Goal: Task Accomplishment & Management: Use online tool/utility

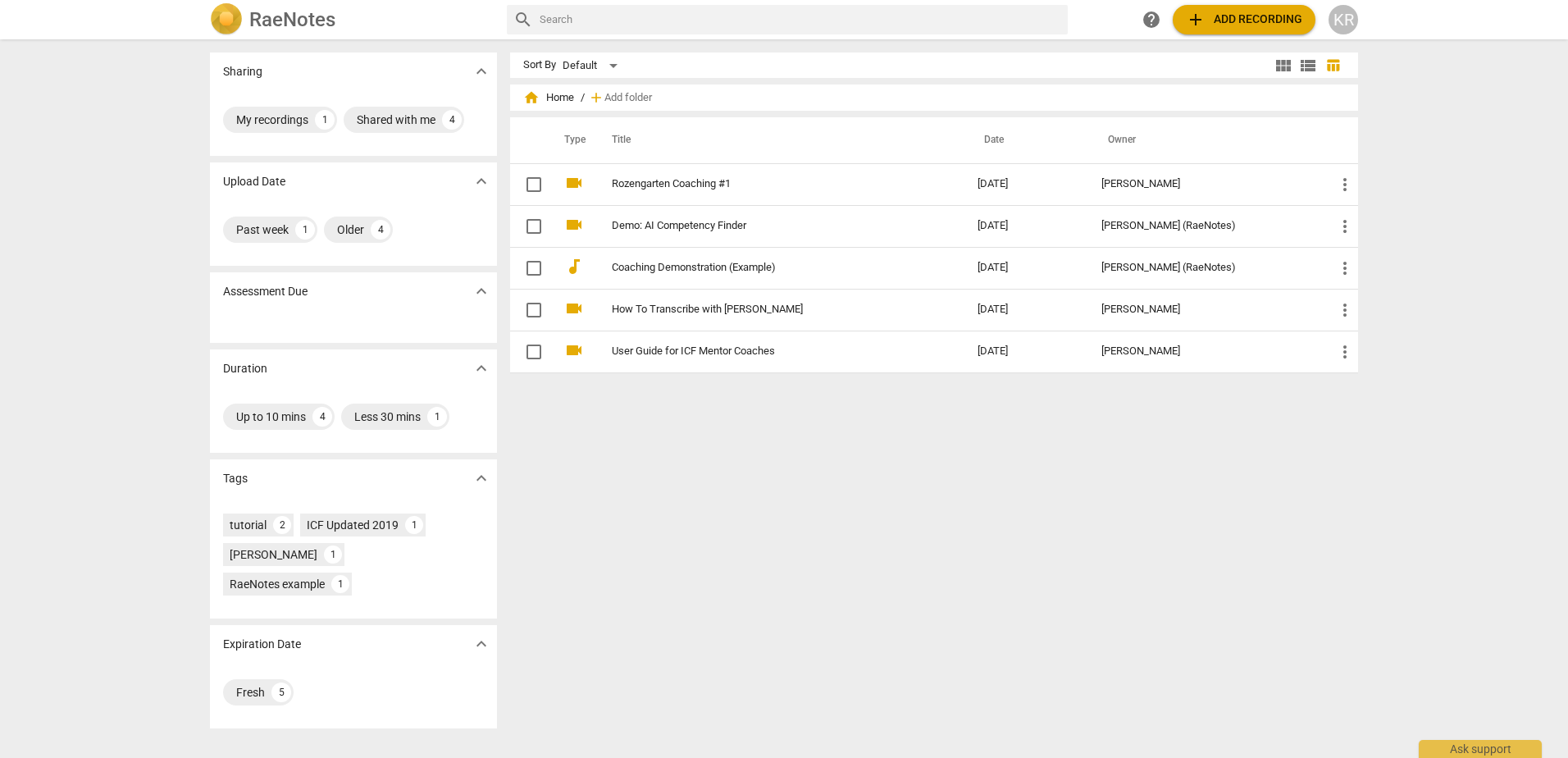
click at [1205, 13] on span "add" at bounding box center [1196, 20] width 20 height 20
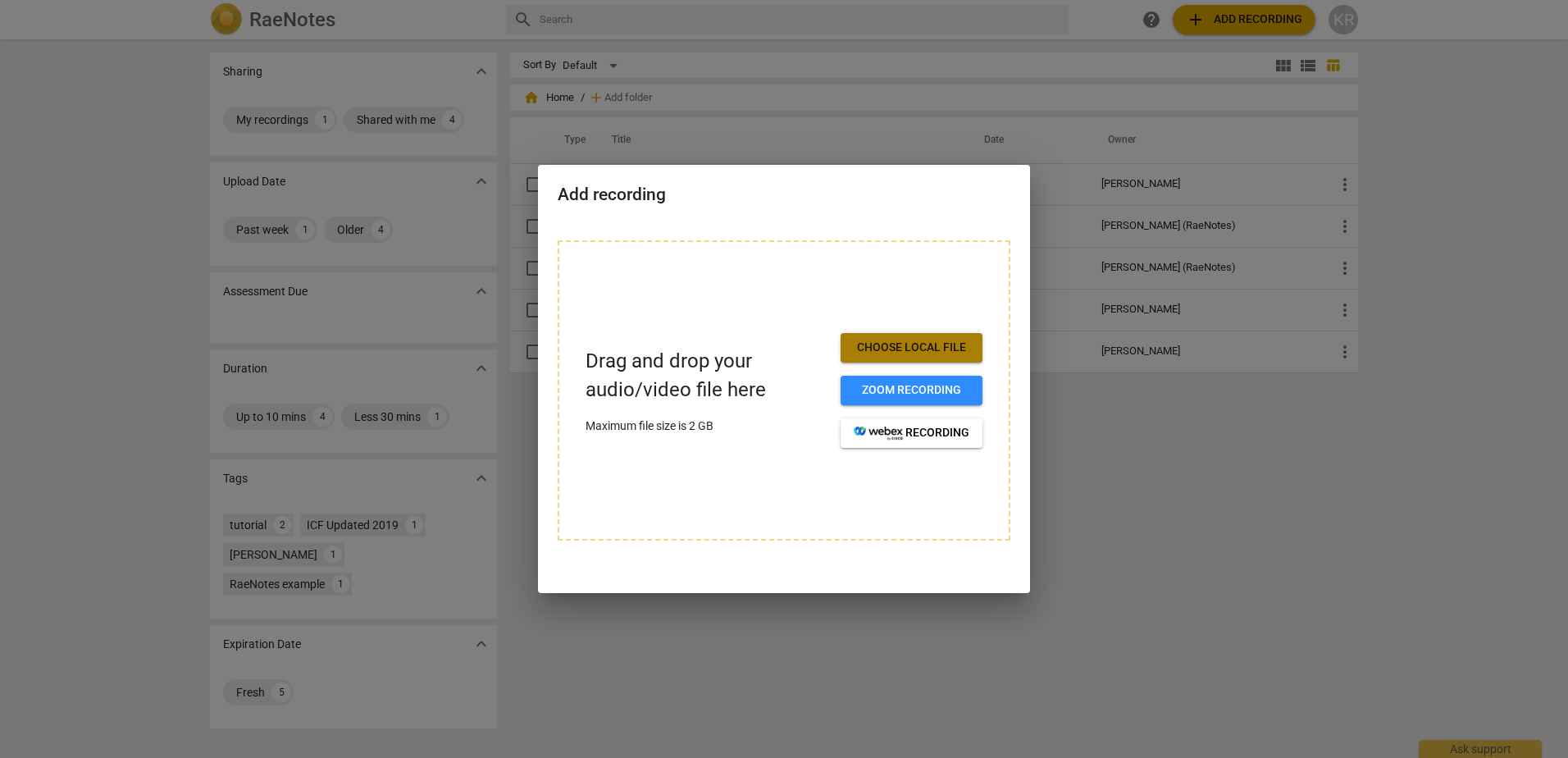
click at [883, 356] on span "Choose local file" at bounding box center [912, 348] width 115 height 17
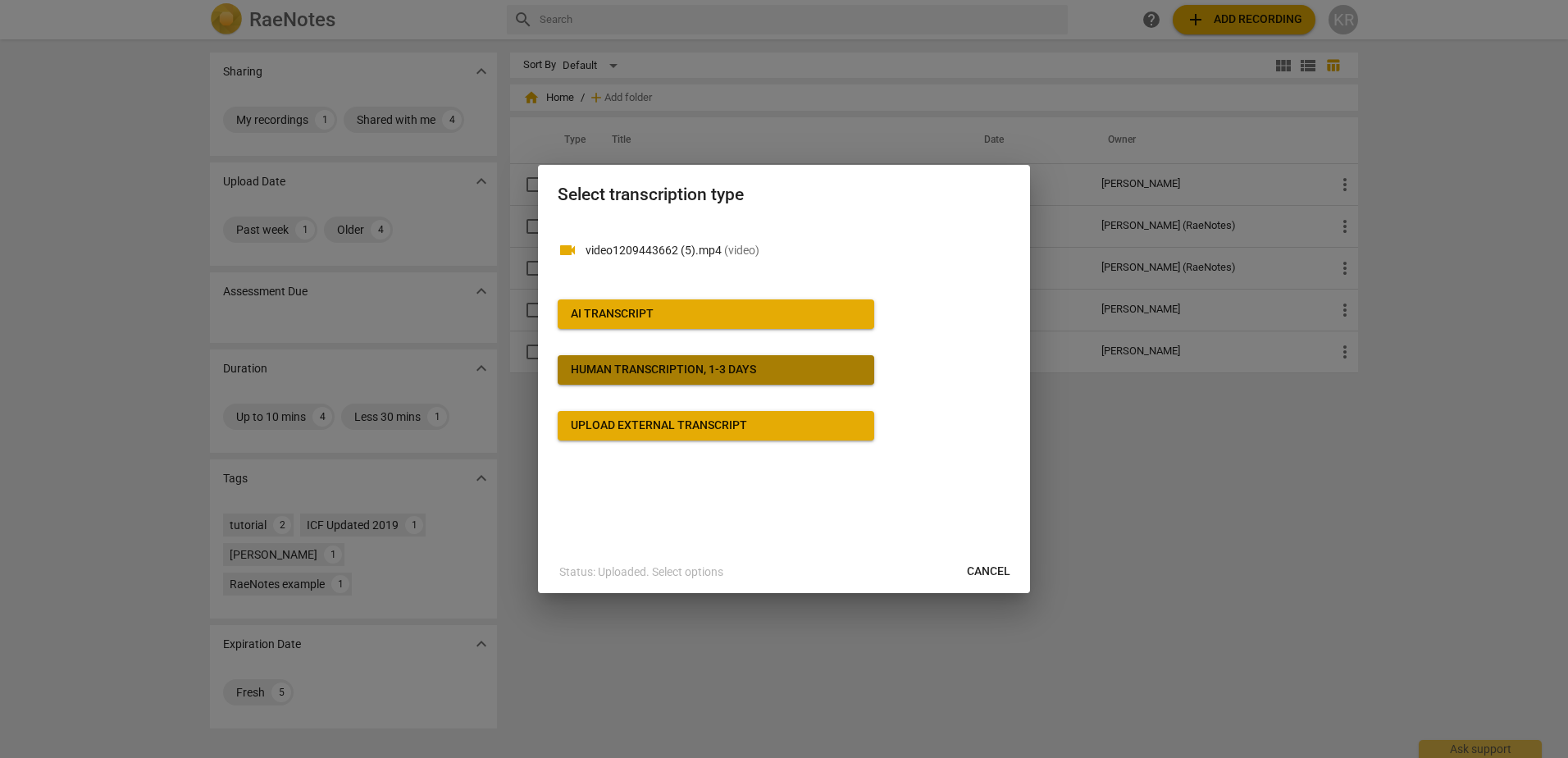
click at [724, 370] on div "Human transcription, 1-3 days" at bounding box center [663, 370] width 186 height 17
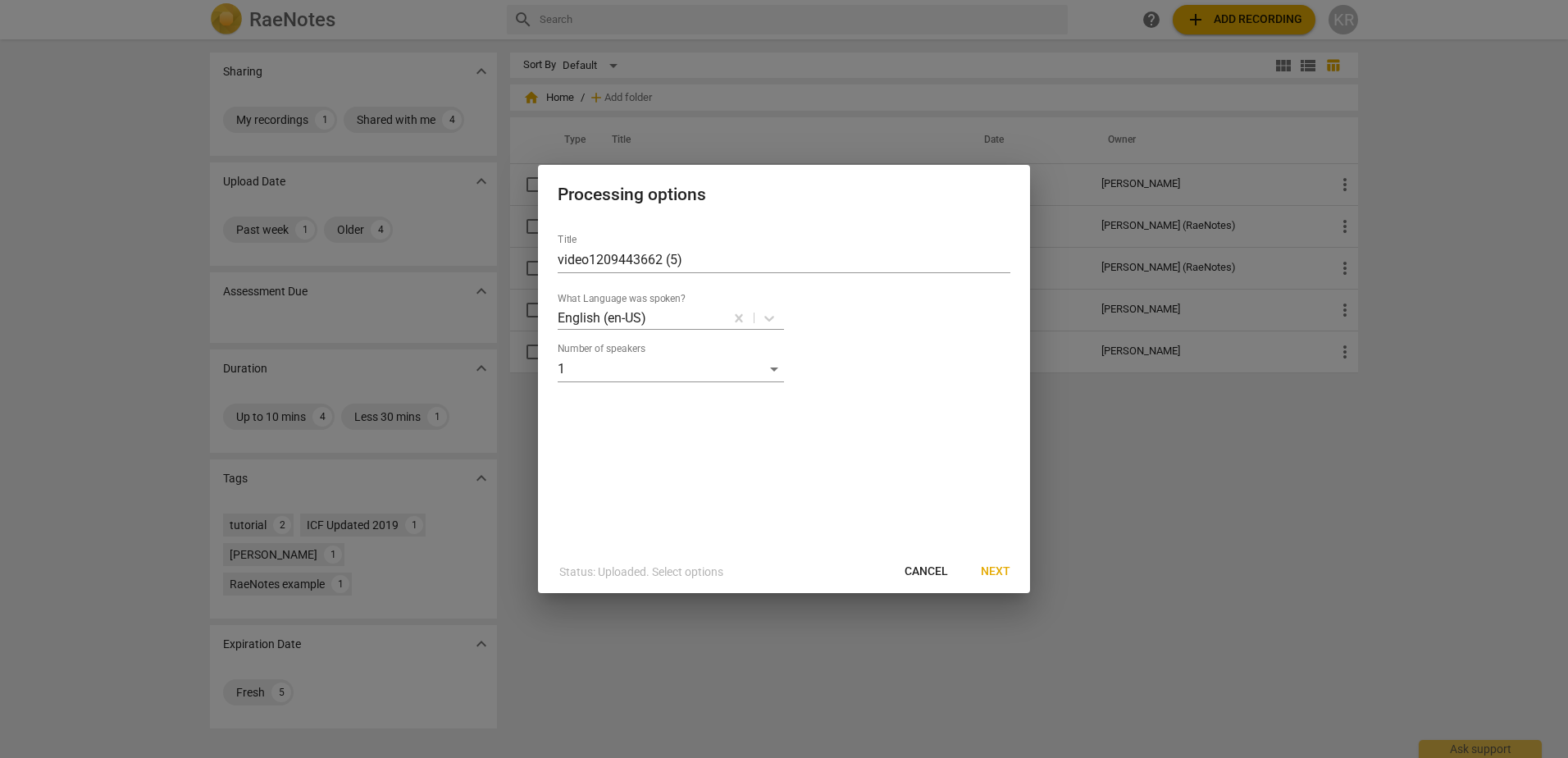
click at [948, 572] on button "Cancel" at bounding box center [927, 572] width 70 height 30
click at [773, 372] on div "1" at bounding box center [671, 369] width 226 height 26
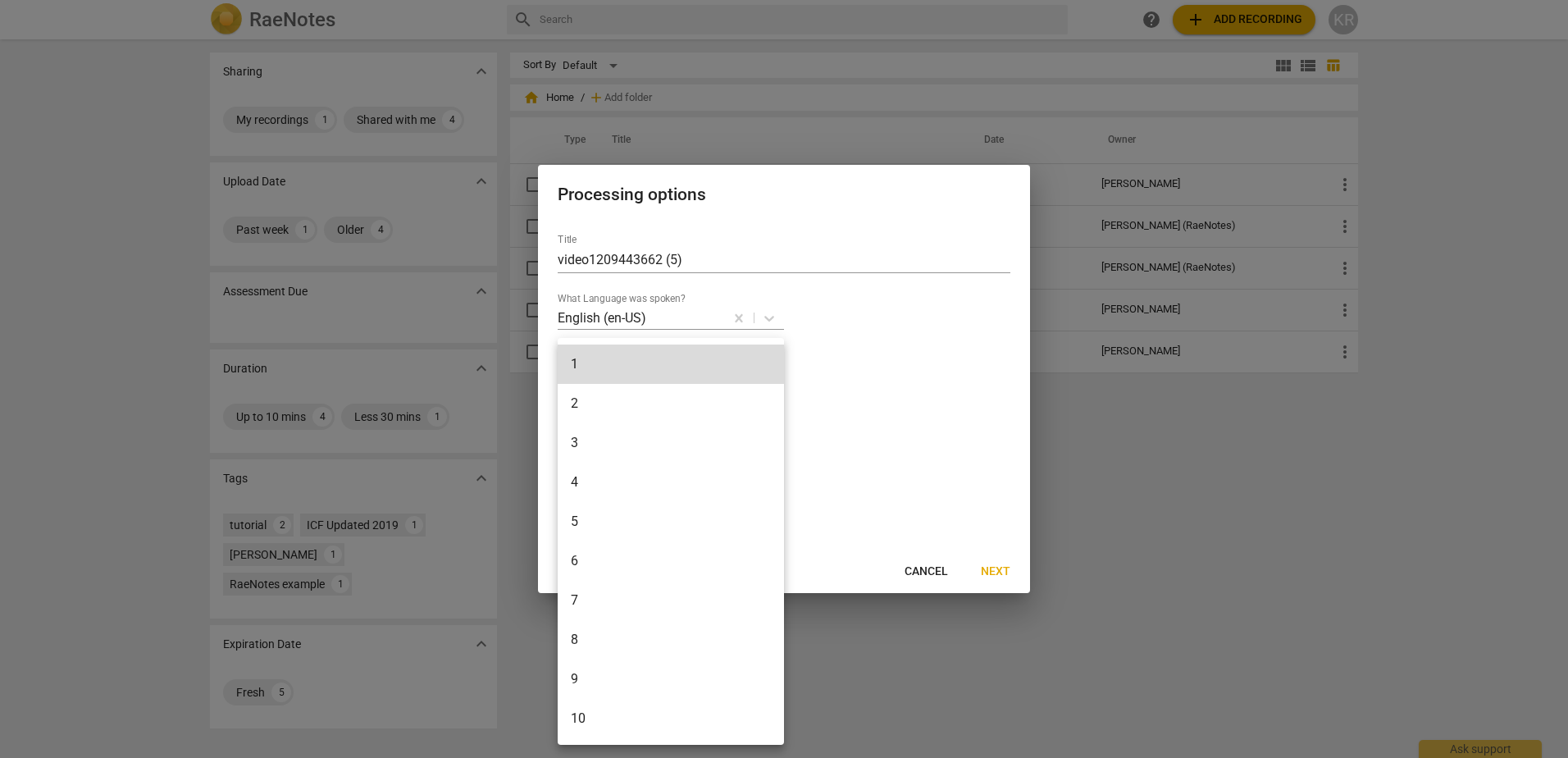
click at [619, 416] on li "2" at bounding box center [671, 403] width 226 height 40
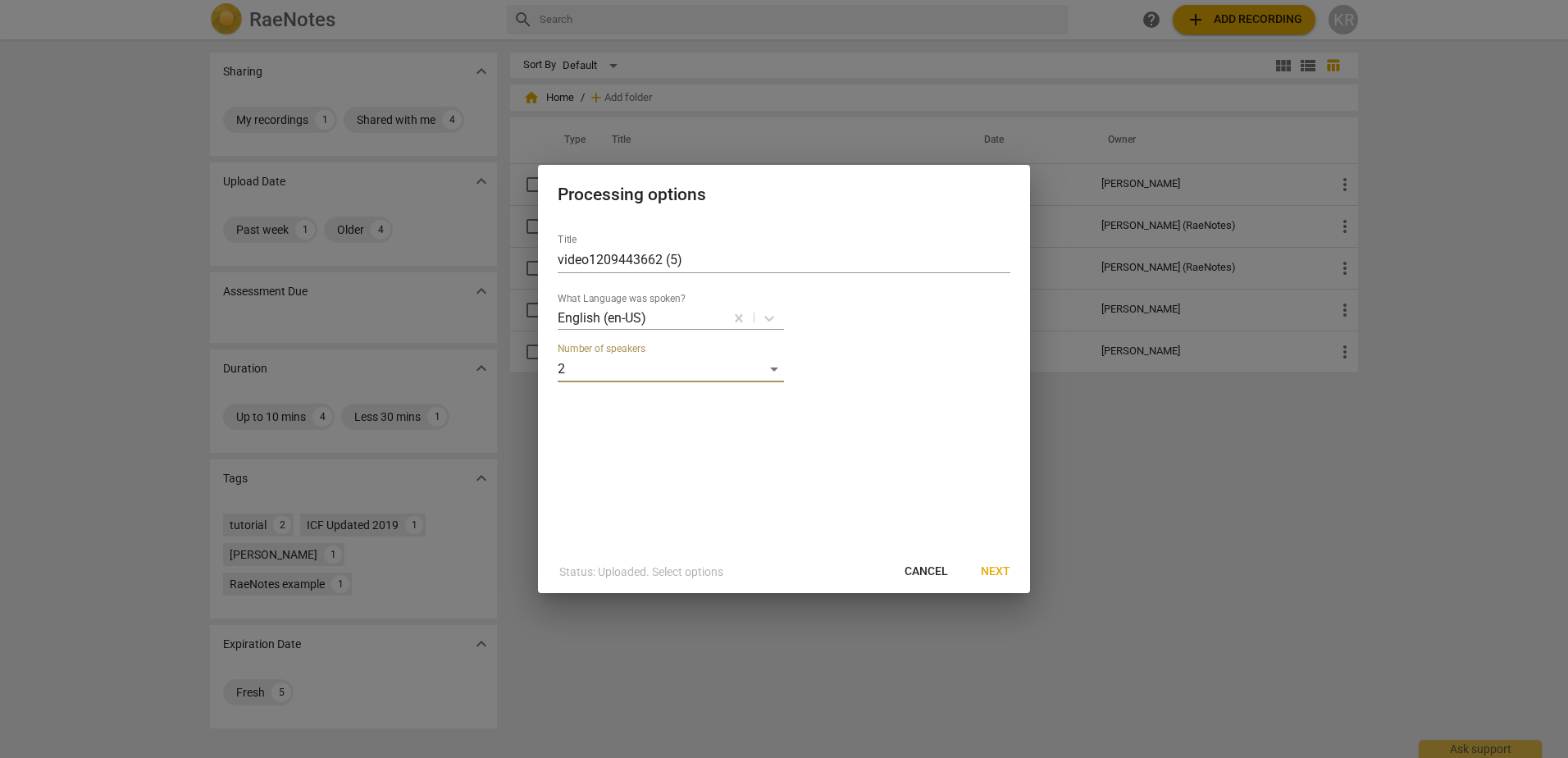
click at [995, 570] on span "Next" at bounding box center [996, 571] width 30 height 17
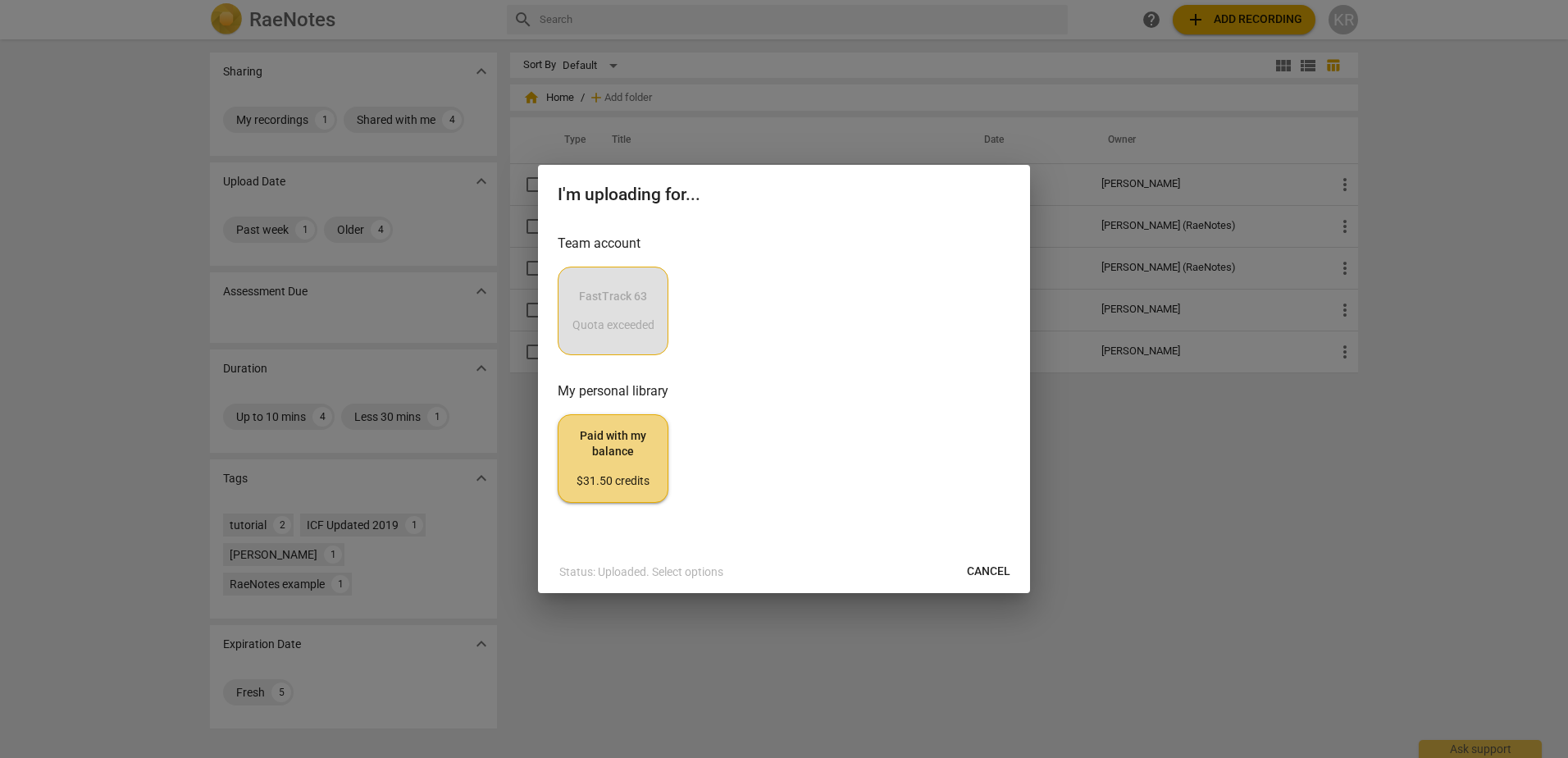
click at [605, 306] on div "FastTrack 63 Quota exceeded" at bounding box center [784, 310] width 453 height 88
click at [625, 459] on span "Paid with my balance $31.50 credits" at bounding box center [613, 459] width 82 height 62
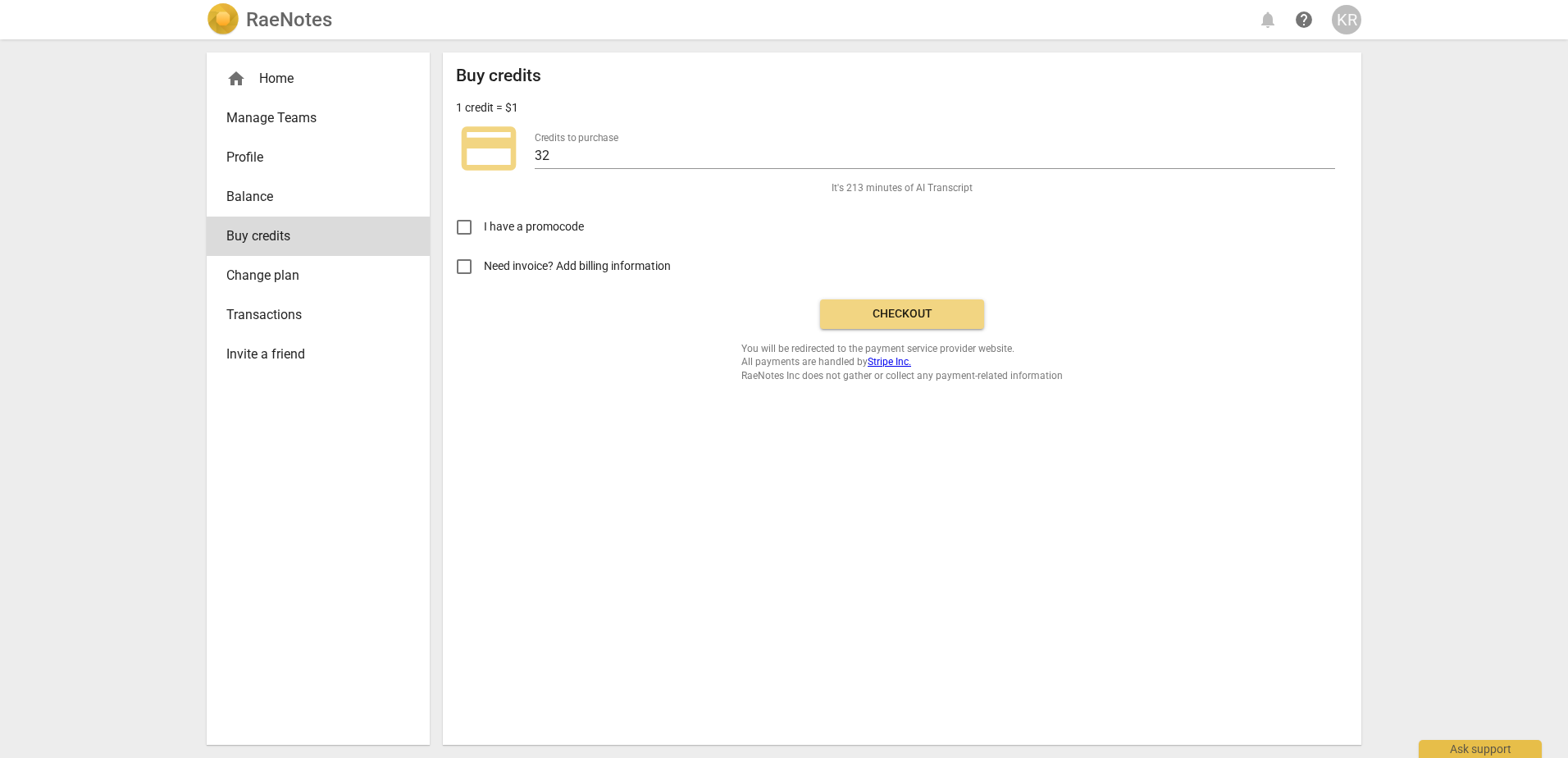
click at [858, 323] on button "Checkout" at bounding box center [902, 314] width 164 height 30
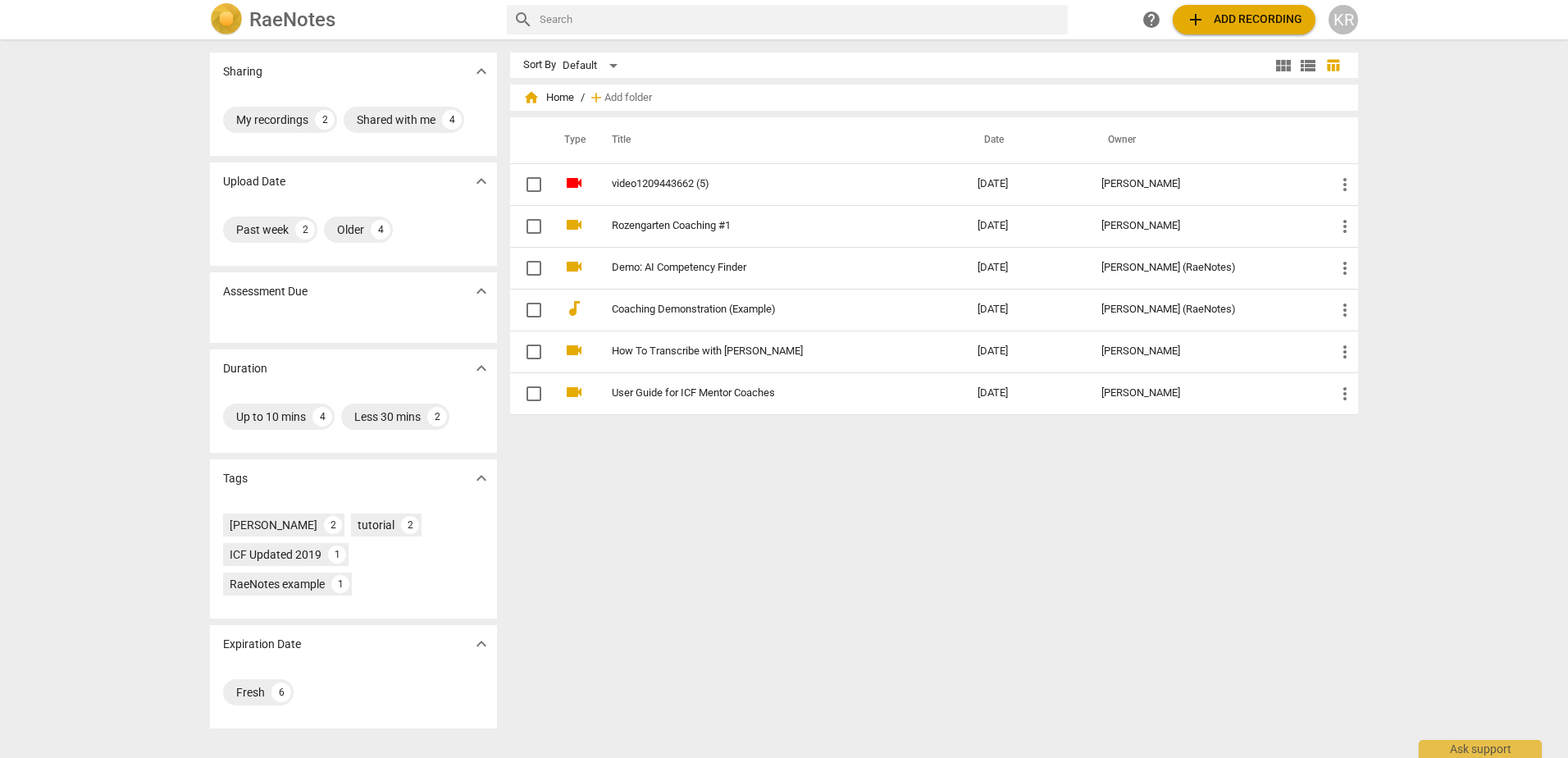
drag, startPoint x: 692, startPoint y: 192, endPoint x: 678, endPoint y: 187, distance: 14.9
click at [678, 187] on link "video1209443662 (5)" at bounding box center [765, 184] width 307 height 12
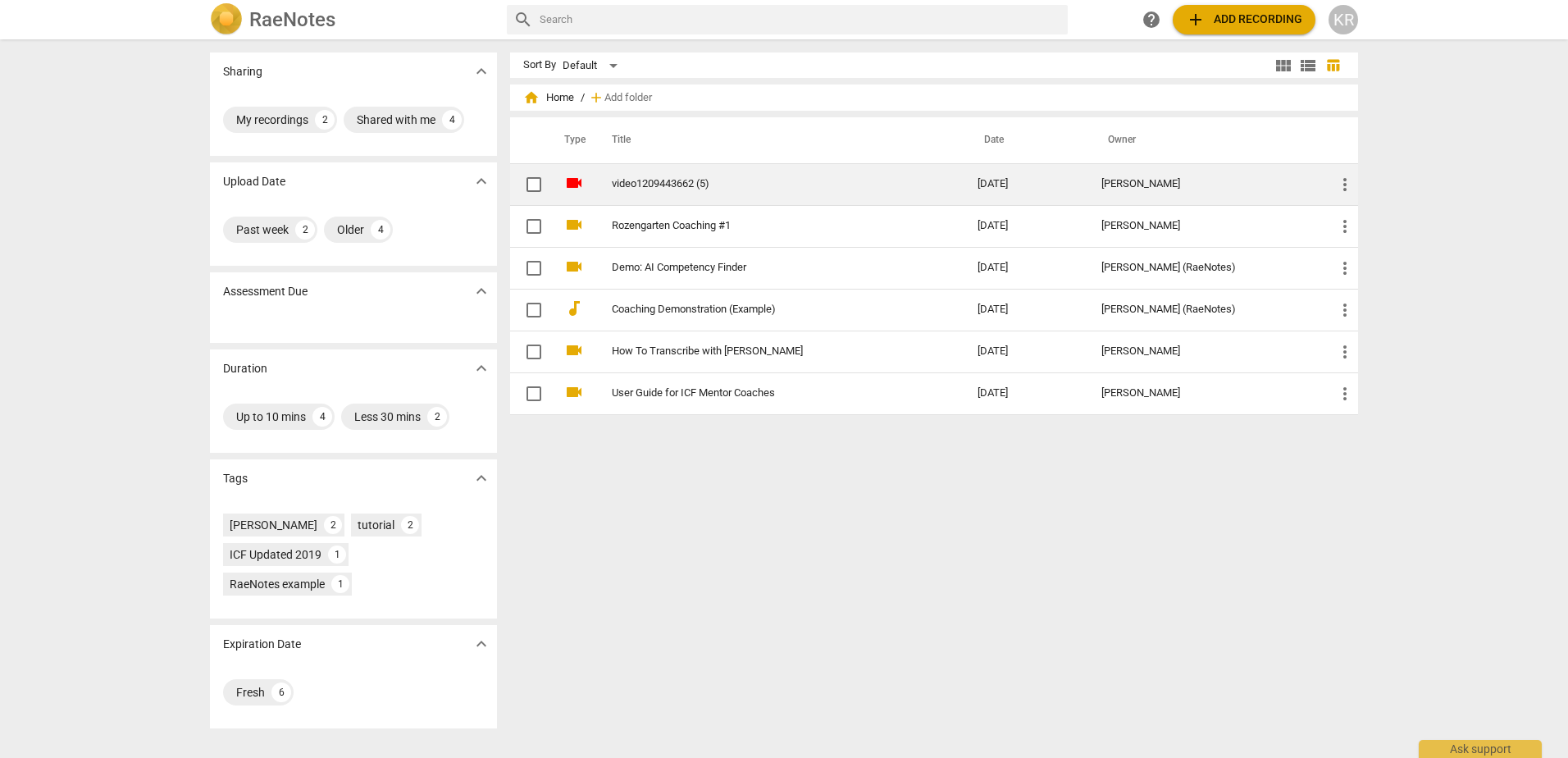
click at [533, 186] on input "checkbox" at bounding box center [533, 185] width 35 height 20
checkbox input "false"
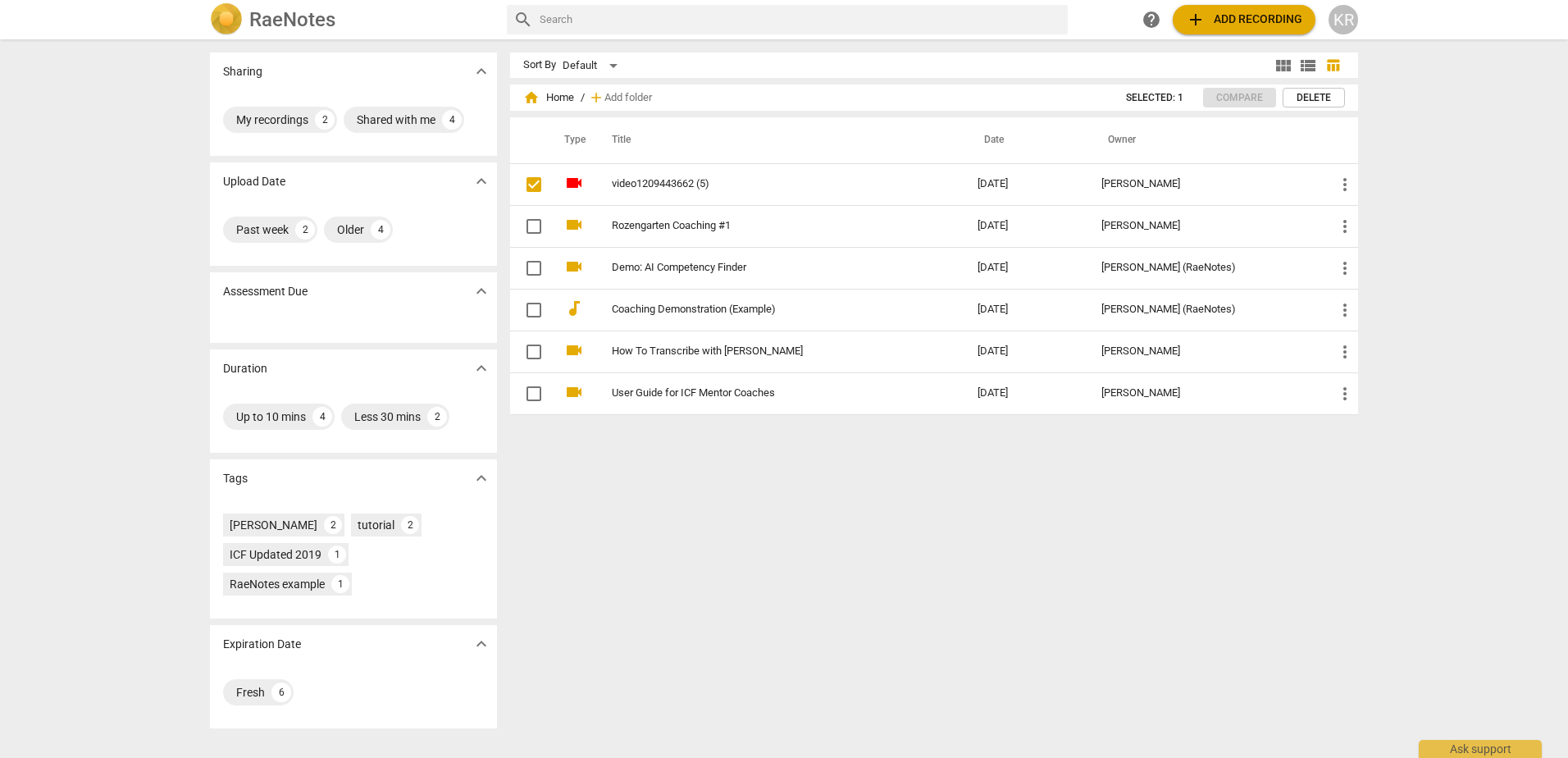
click at [1316, 99] on span "Delete" at bounding box center [1314, 98] width 35 height 14
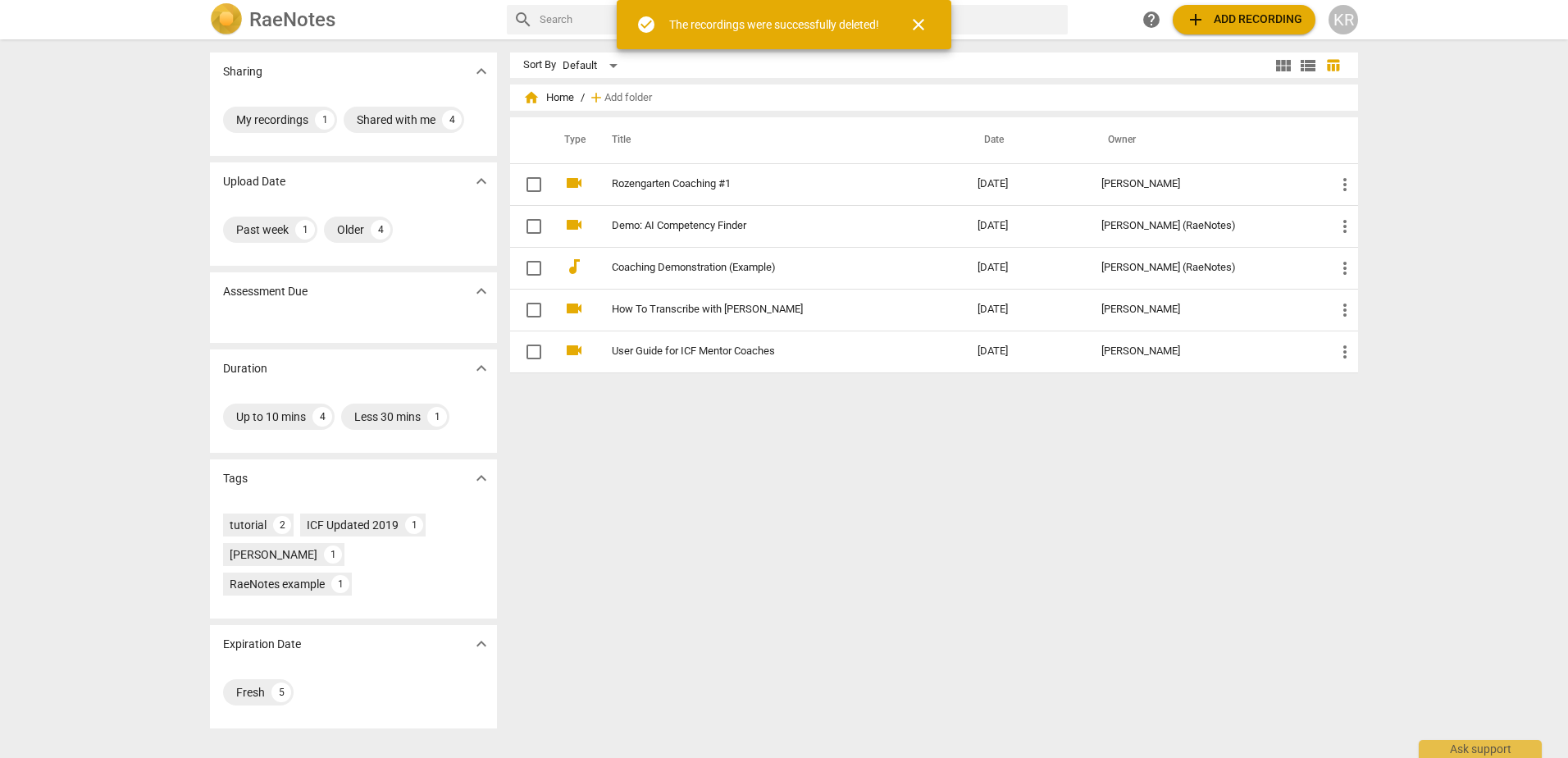
click at [1257, 17] on span "add Add recording" at bounding box center [1243, 20] width 116 height 20
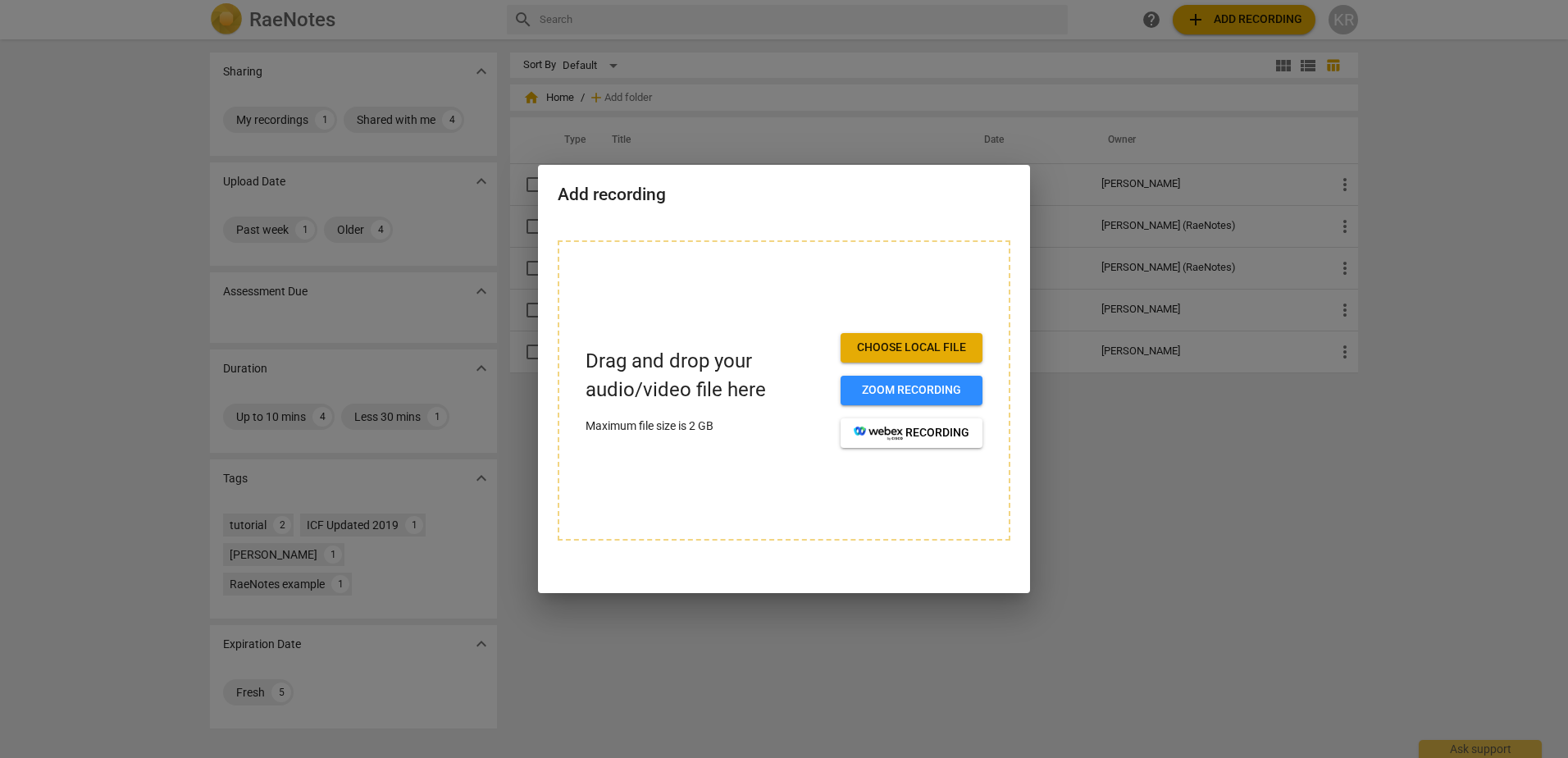
click at [879, 346] on span "Choose local file" at bounding box center [912, 348] width 115 height 17
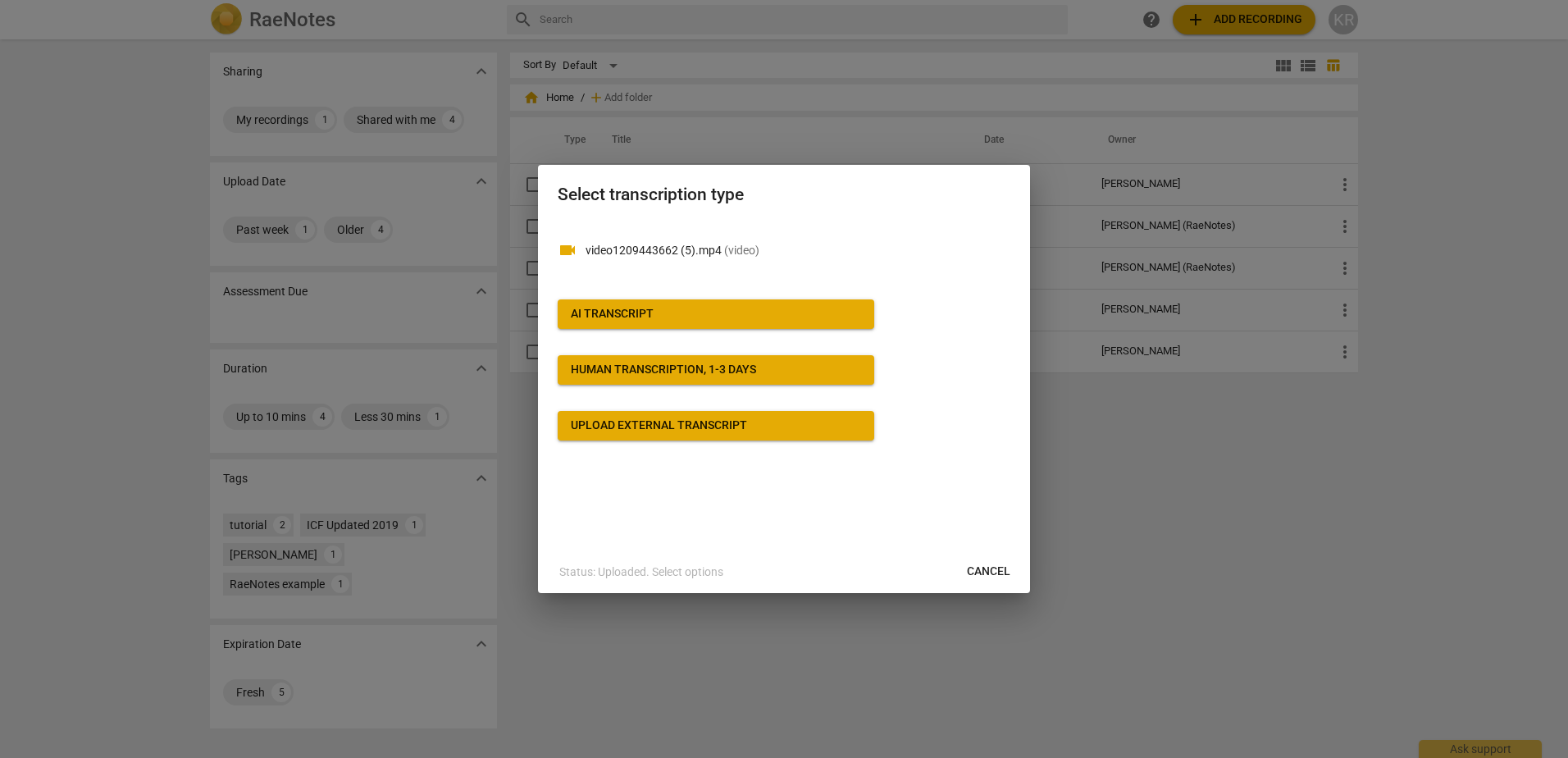
drag, startPoint x: 739, startPoint y: 313, endPoint x: 598, endPoint y: 468, distance: 209.5
click at [598, 468] on div "videocam video1209443662 (5).mp4 ( video ) AI Transcript Human transcription, 1…" at bounding box center [784, 385] width 492 height 330
drag, startPoint x: 576, startPoint y: 247, endPoint x: 563, endPoint y: 237, distance: 16.4
click at [563, 237] on div "videocam video1209443662 (5).mp4 ( video )" at bounding box center [784, 246] width 453 height 53
click at [581, 247] on div "videocam video1209443662 (5).mp4 ( video )" at bounding box center [784, 246] width 453 height 53
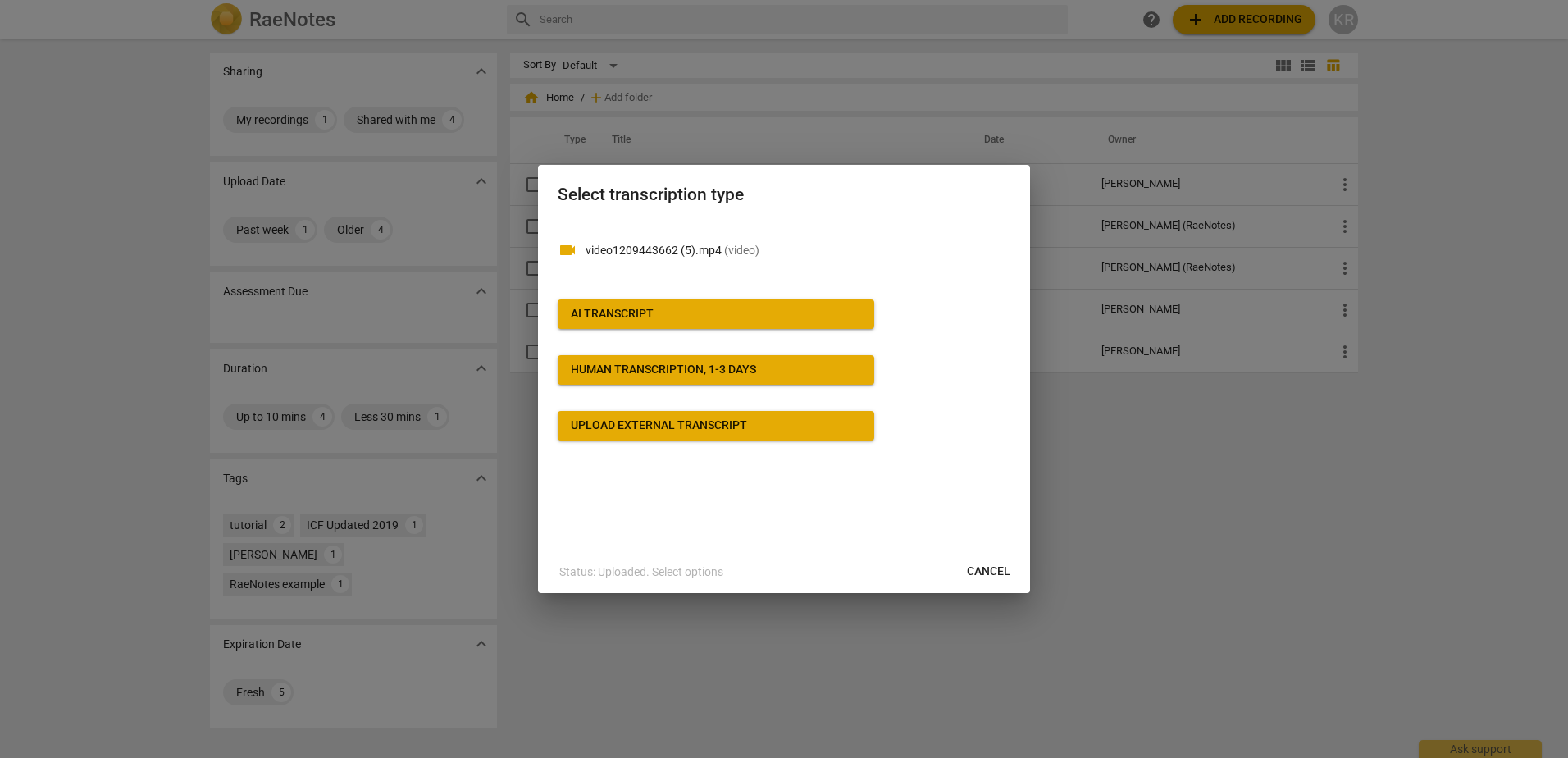
click at [615, 318] on div "AI Transcript" at bounding box center [612, 314] width 82 height 17
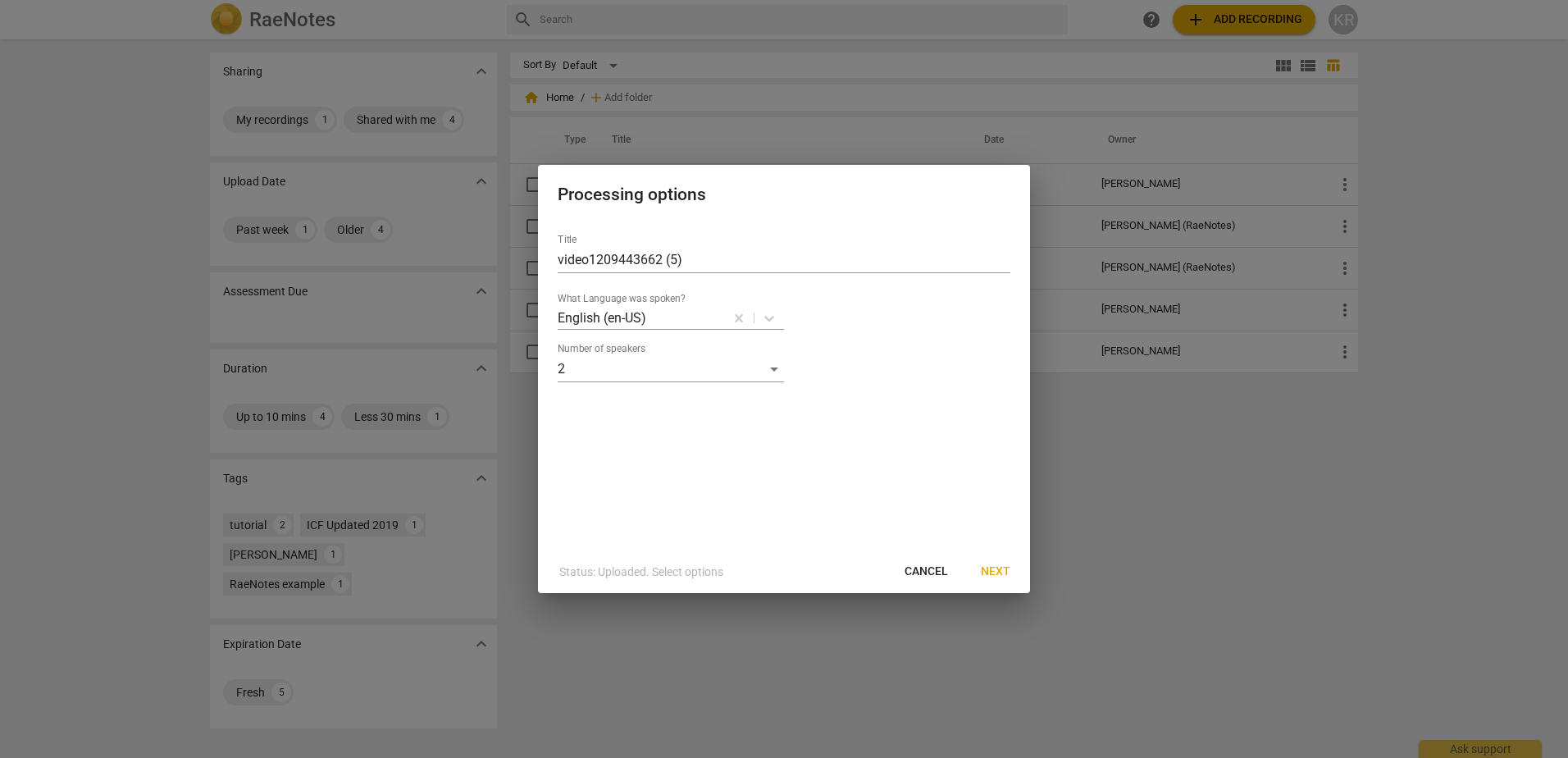
drag, startPoint x: 921, startPoint y: 572, endPoint x: 857, endPoint y: 47, distance: 528.9
click at [920, 572] on span "Cancel" at bounding box center [927, 571] width 44 height 17
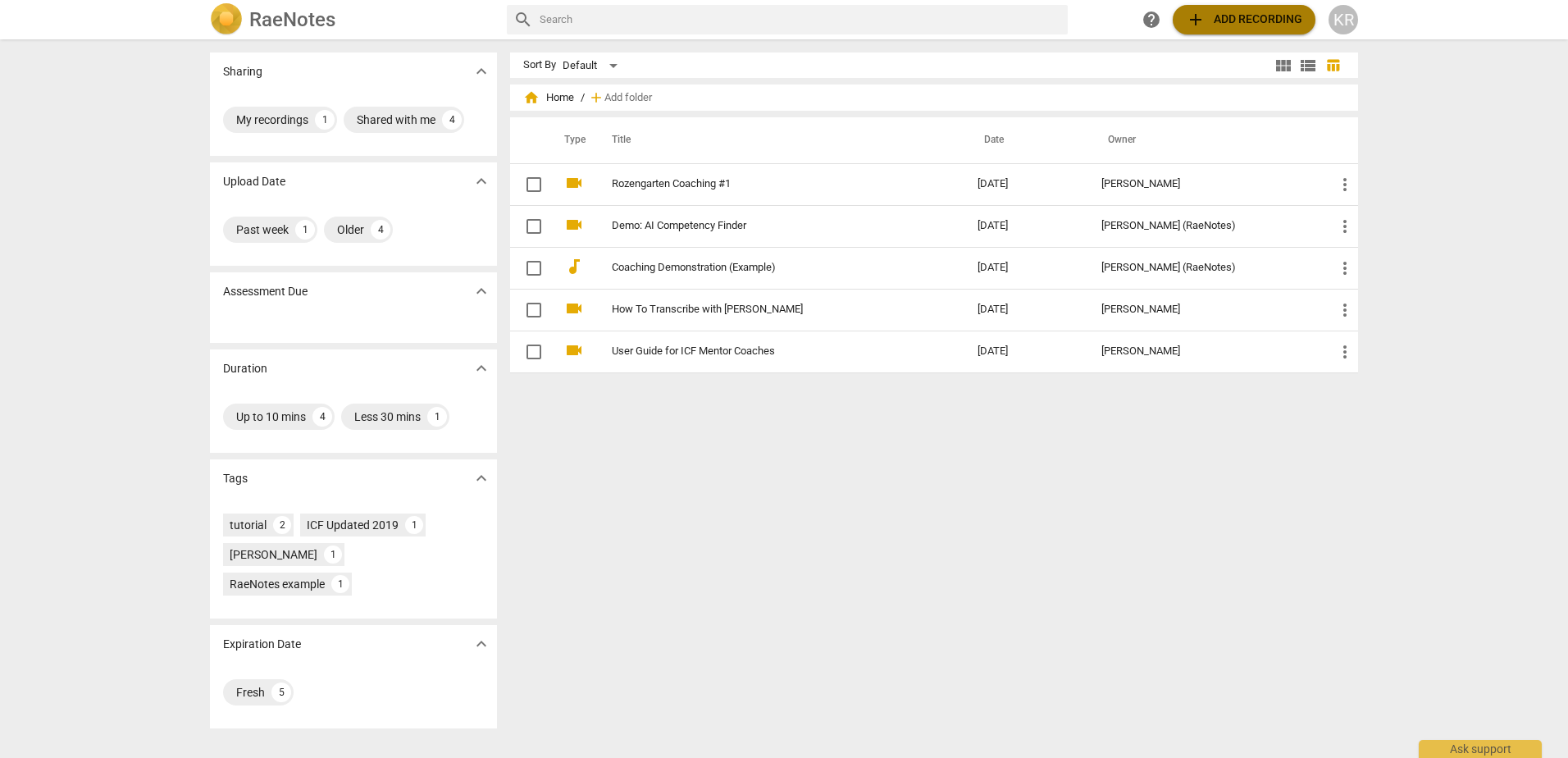
click at [1191, 20] on span "add" at bounding box center [1196, 20] width 20 height 20
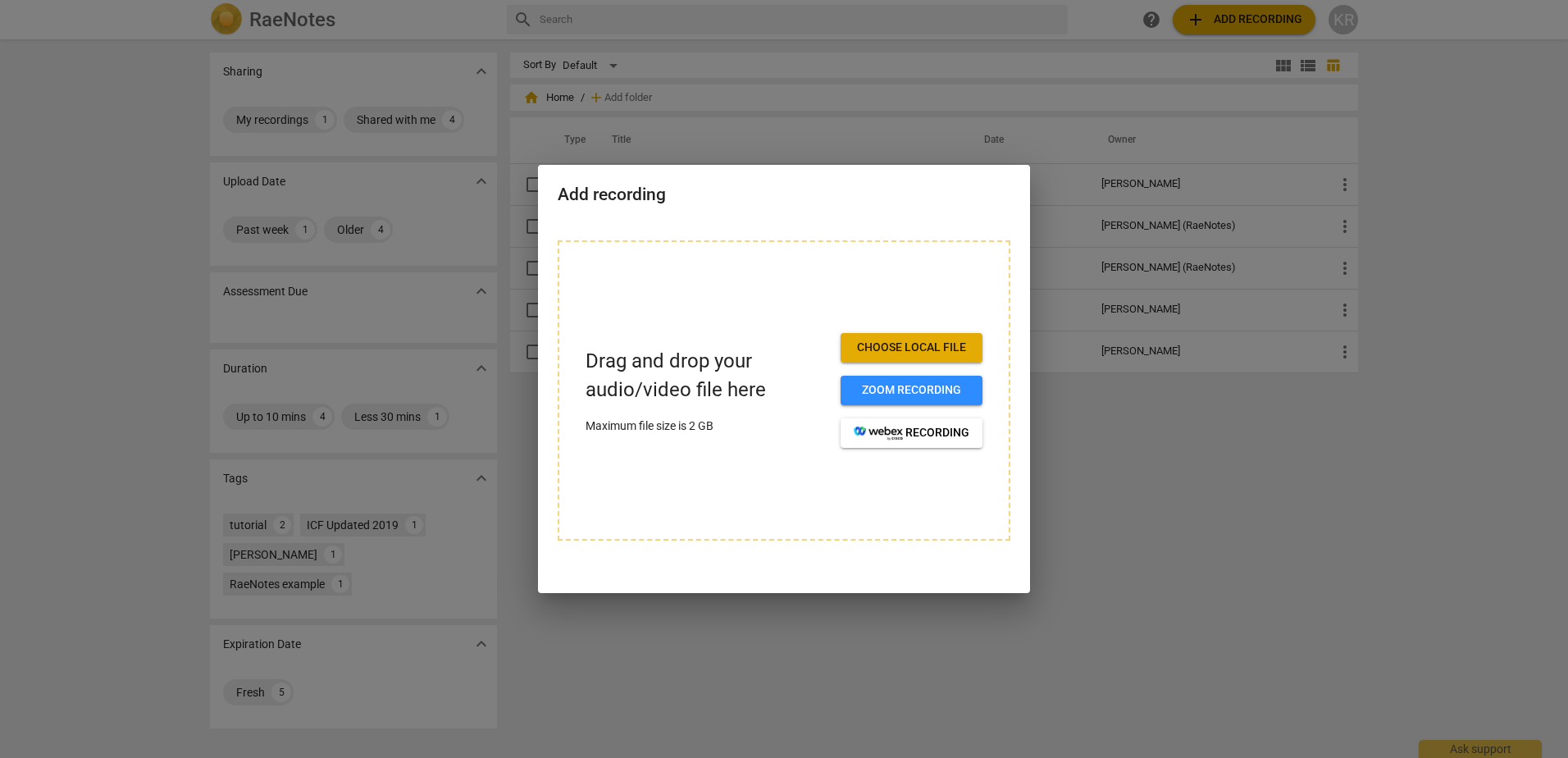
click at [886, 335] on button "Choose local file" at bounding box center [911, 348] width 142 height 30
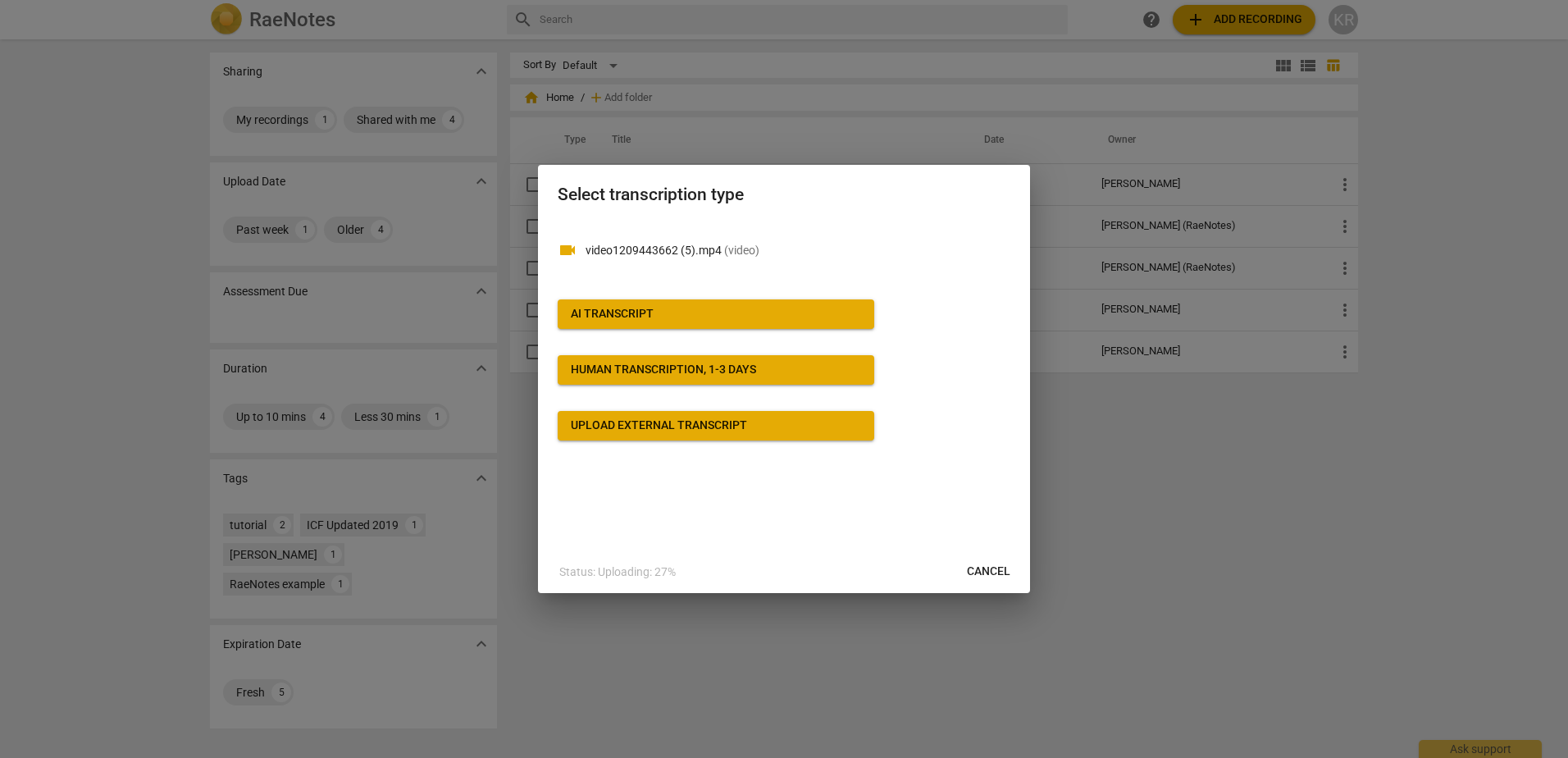
click at [670, 314] on span "AI Transcript" at bounding box center [716, 314] width 290 height 17
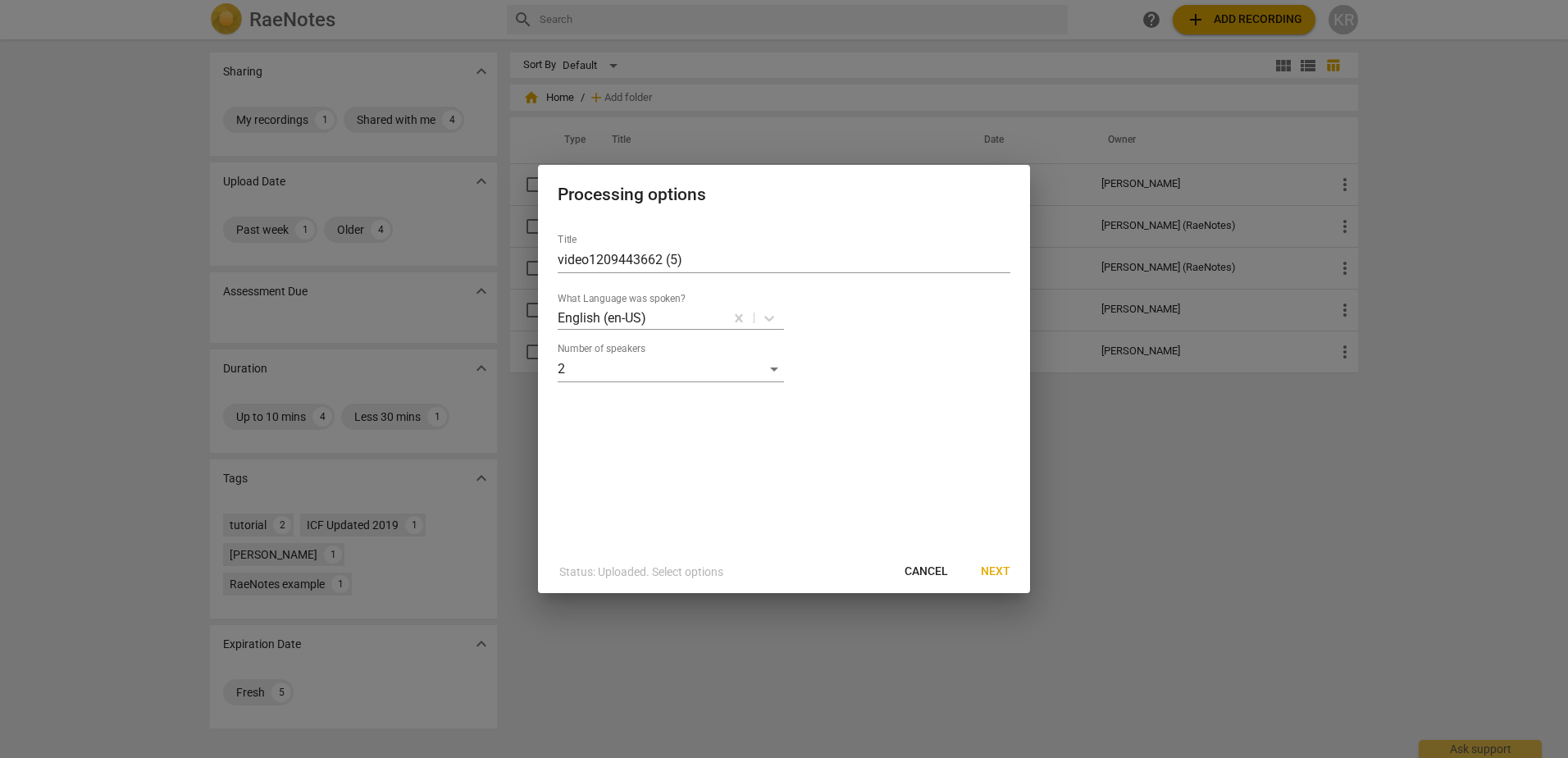
click at [1001, 567] on span "Next" at bounding box center [996, 571] width 30 height 17
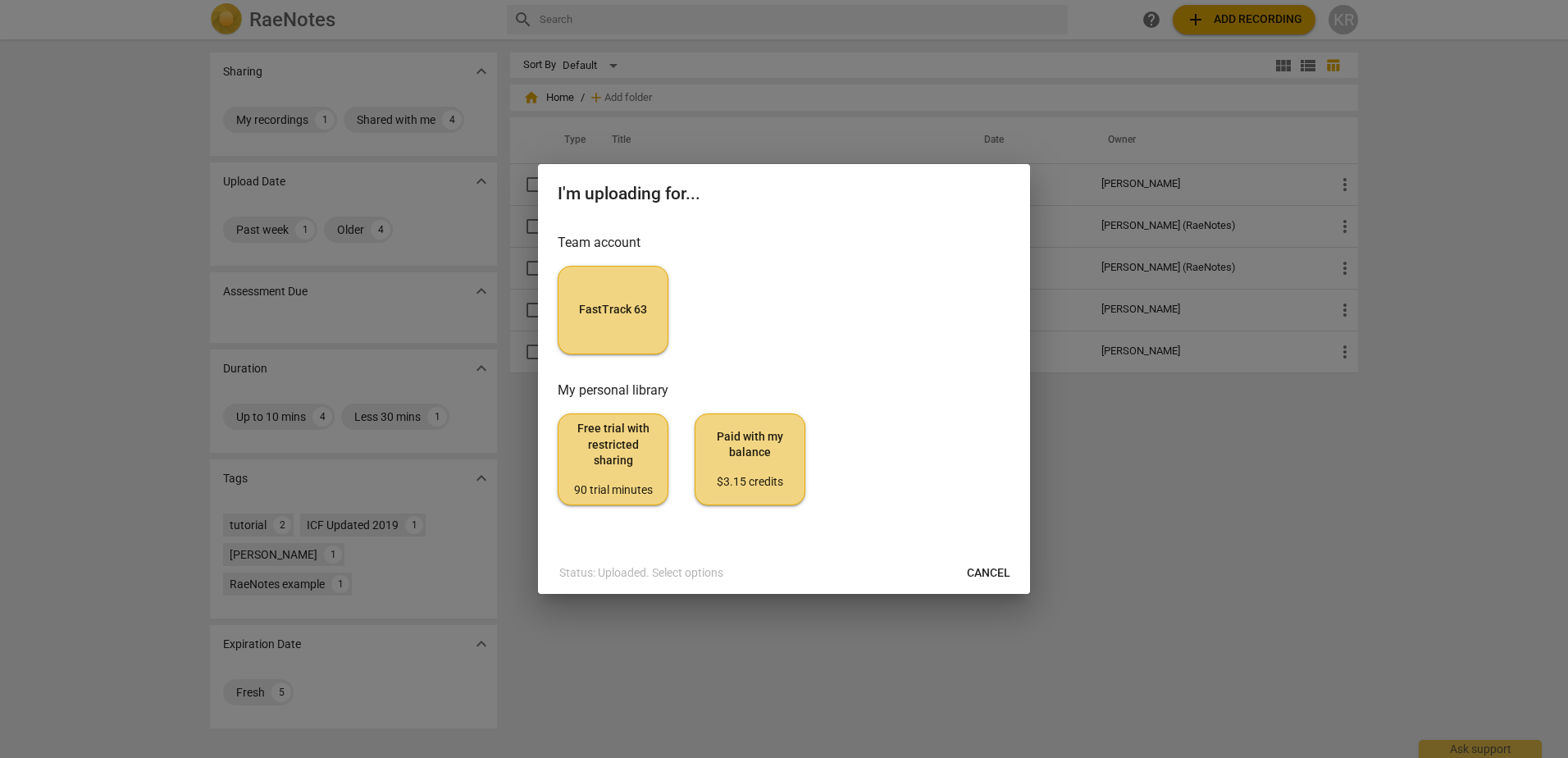
click at [600, 308] on span "FastTrack 63" at bounding box center [613, 310] width 82 height 17
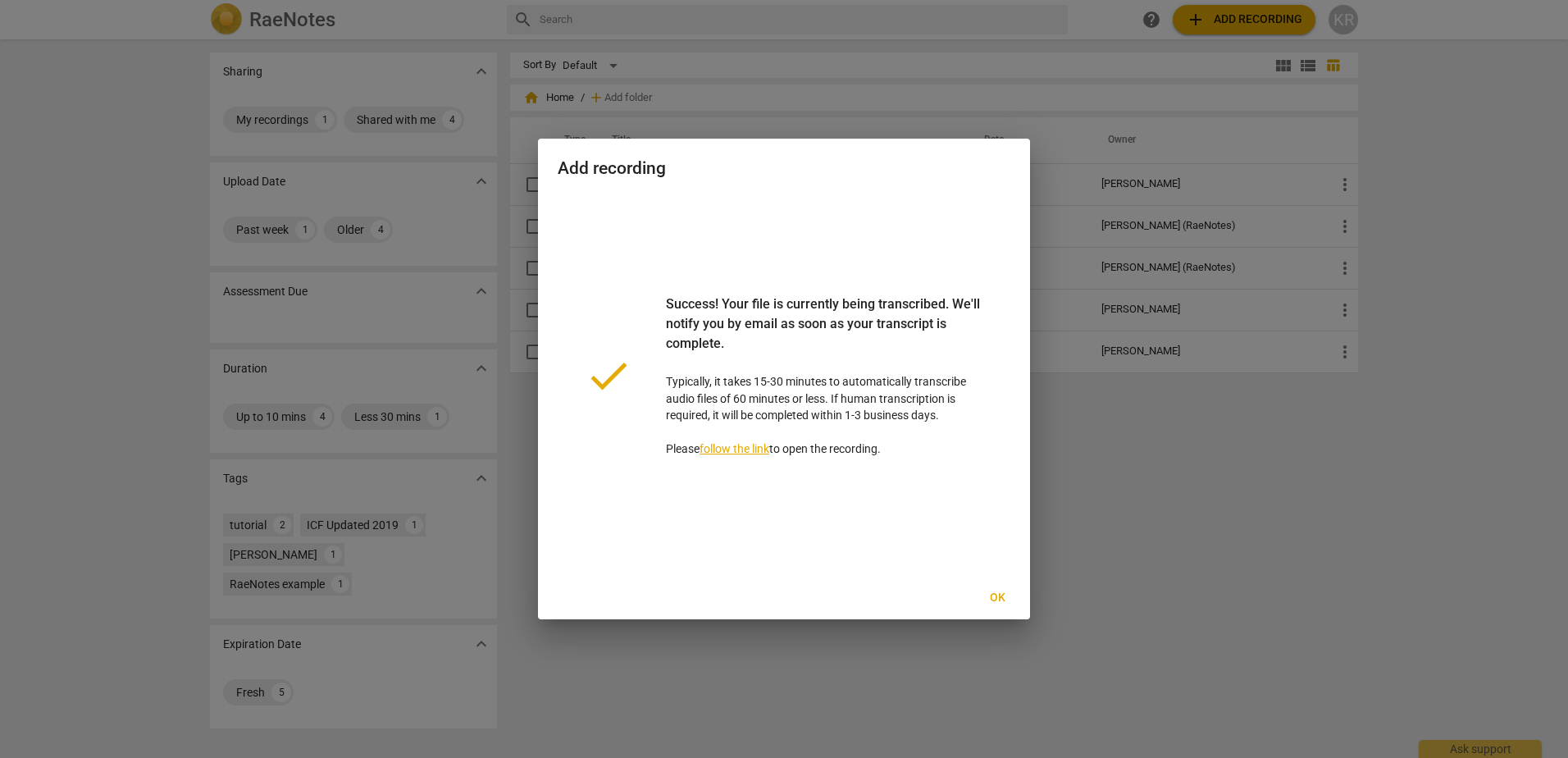
click at [994, 592] on span "Ok" at bounding box center [997, 598] width 26 height 17
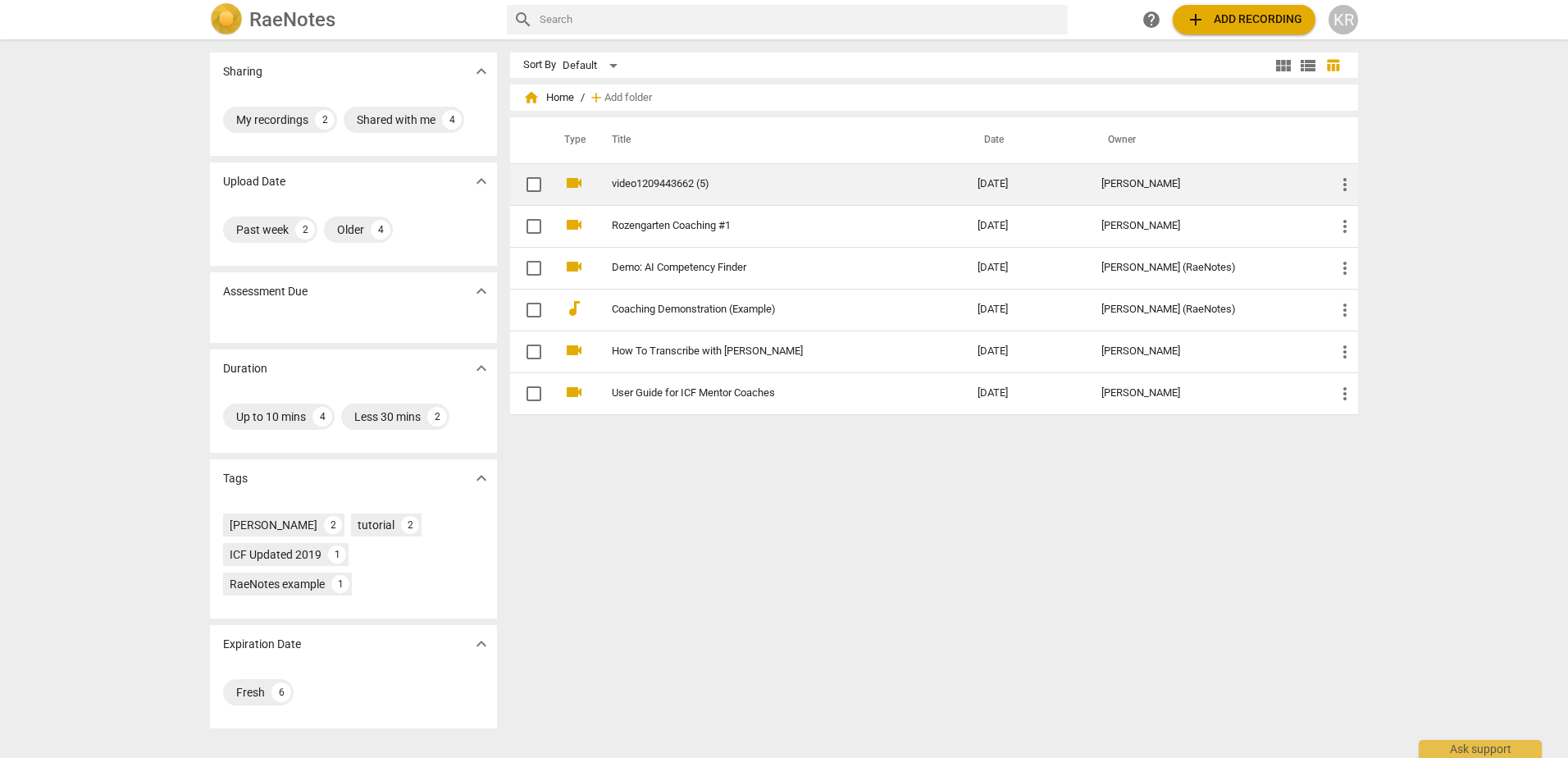
drag, startPoint x: 681, startPoint y: 185, endPoint x: 659, endPoint y: 186, distance: 22.0
click at [659, 186] on link "video1209443662 (5)" at bounding box center [765, 184] width 307 height 12
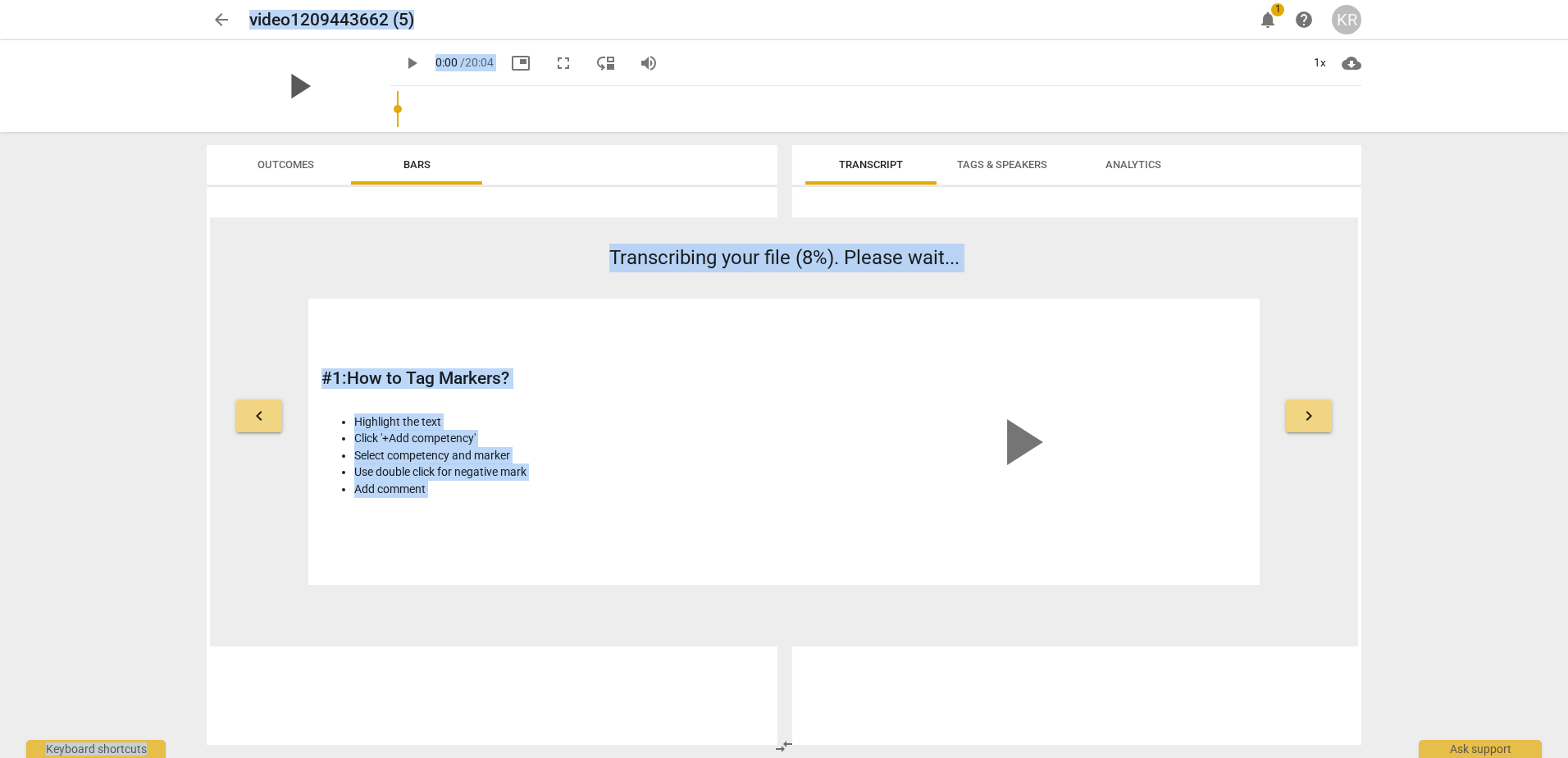
click at [291, 91] on span "play_arrow" at bounding box center [298, 85] width 43 height 43
type input "26"
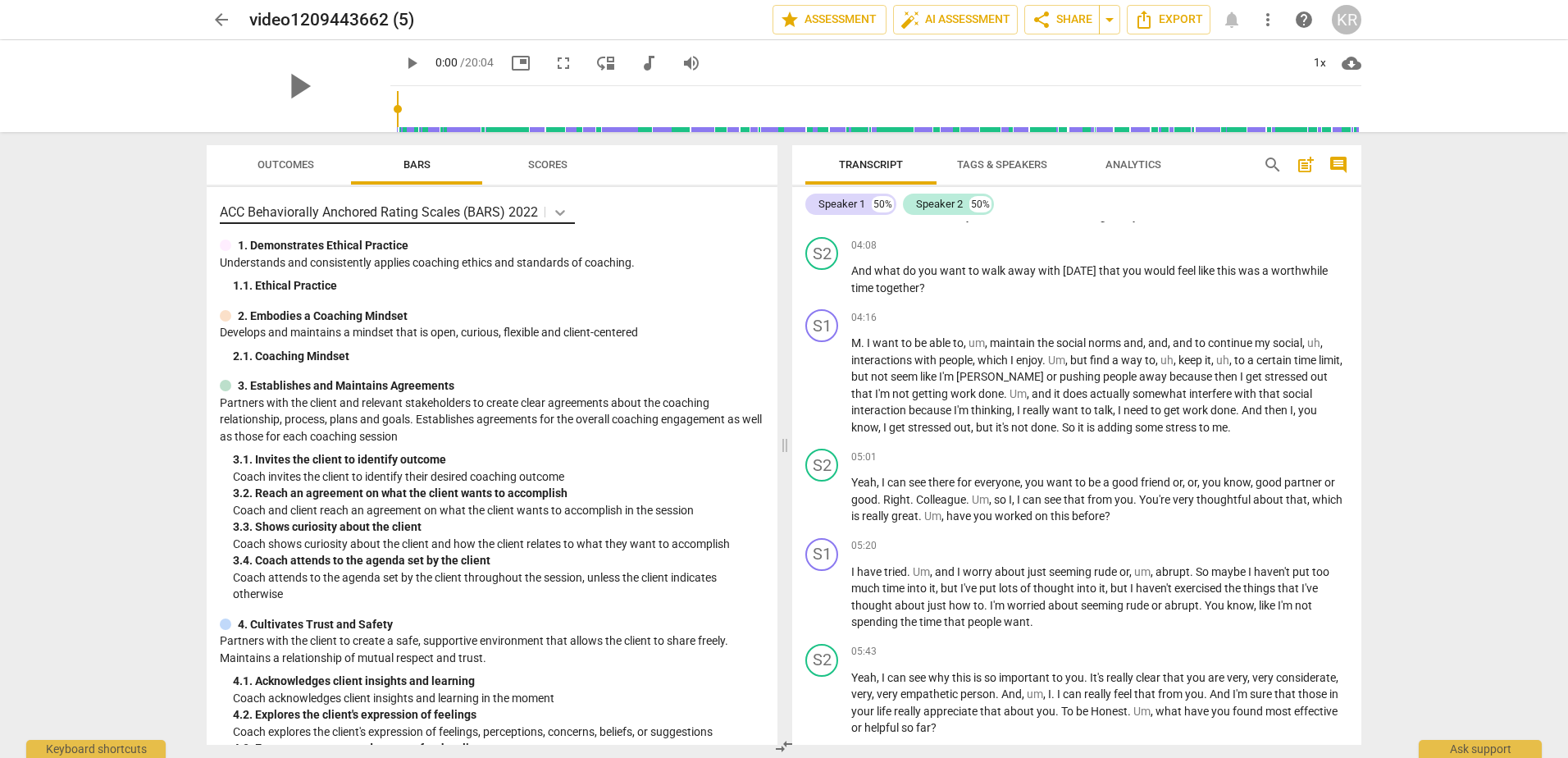
click at [567, 216] on icon at bounding box center [560, 213] width 17 height 17
click at [640, 589] on p "Coach attends to the agenda set by the client throughout the session, unless th…" at bounding box center [499, 586] width 531 height 34
click at [295, 170] on span "Outcomes" at bounding box center [285, 164] width 57 height 12
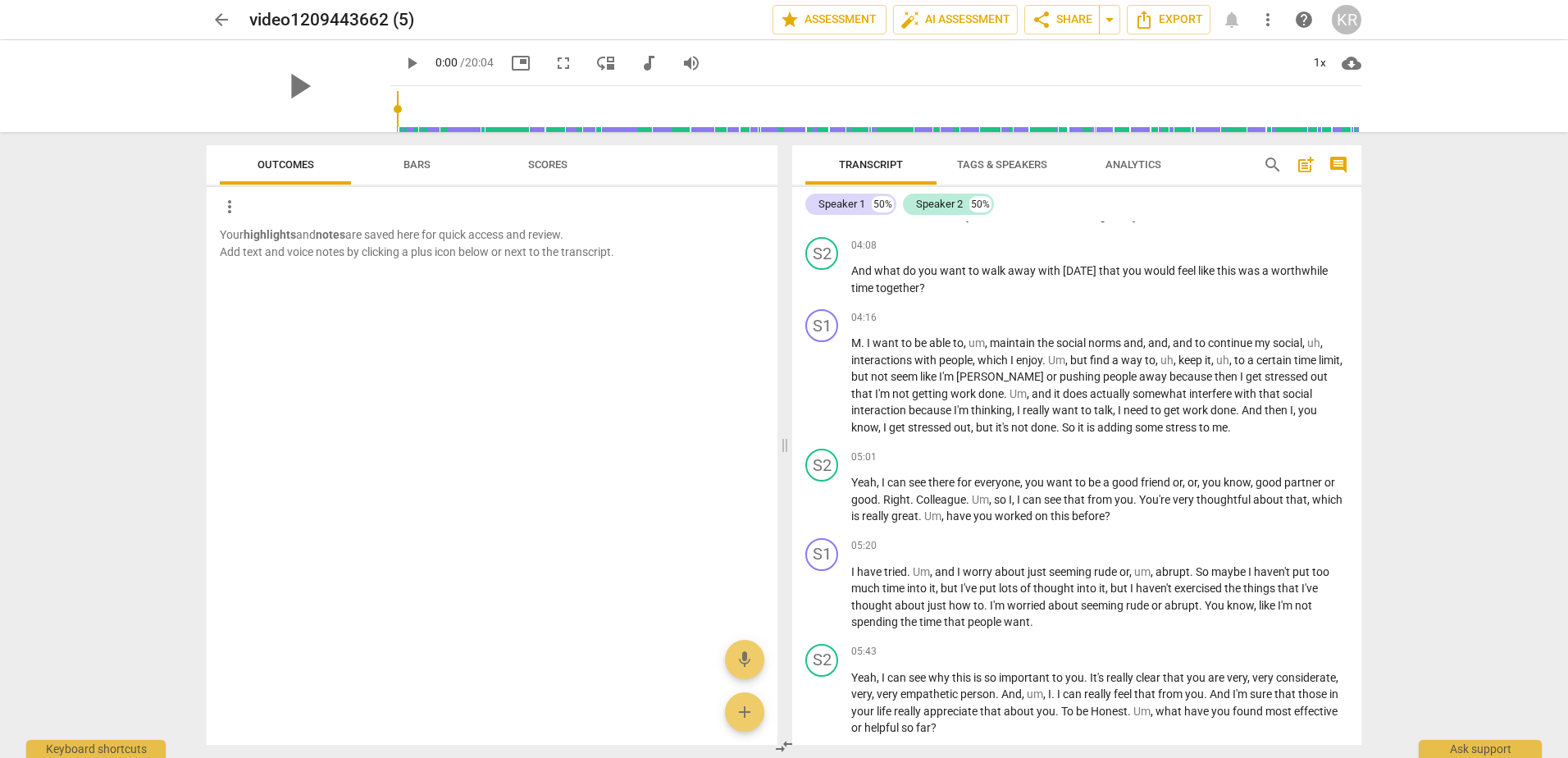
click at [411, 170] on span "Bars" at bounding box center [416, 164] width 27 height 12
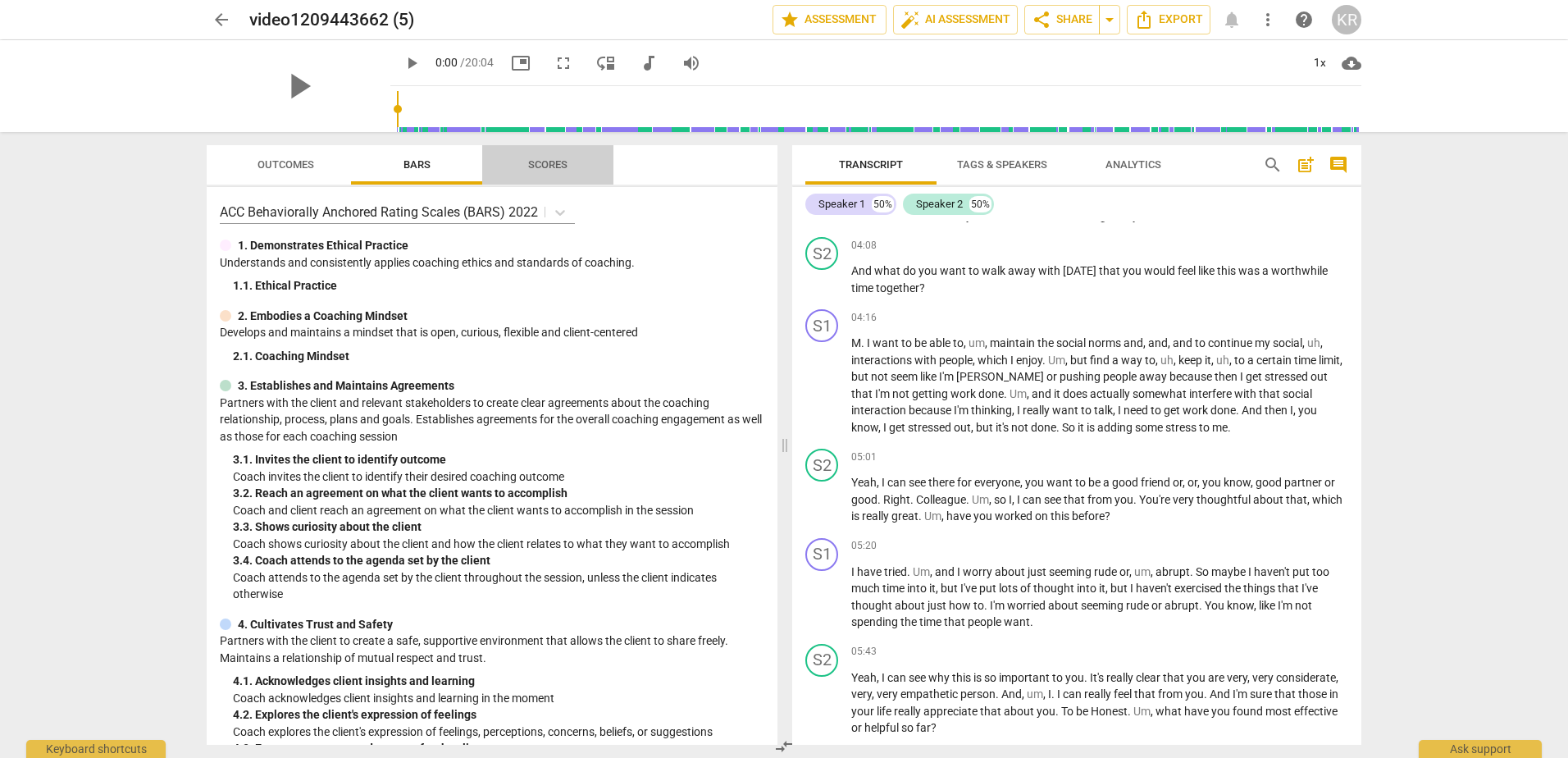
click at [563, 166] on span "Scores" at bounding box center [548, 164] width 40 height 12
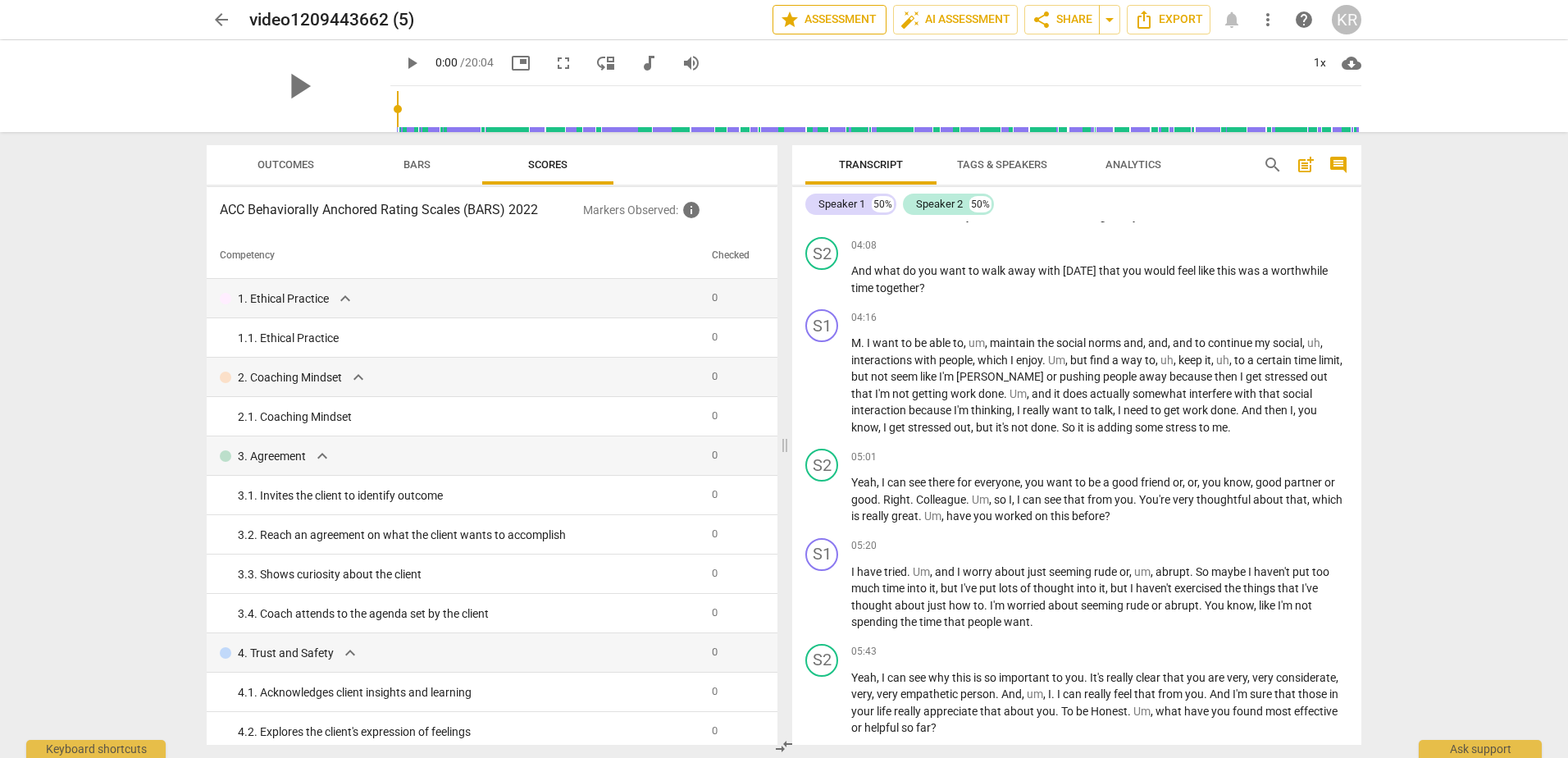
click at [781, 17] on span "star" at bounding box center [789, 20] width 20 height 20
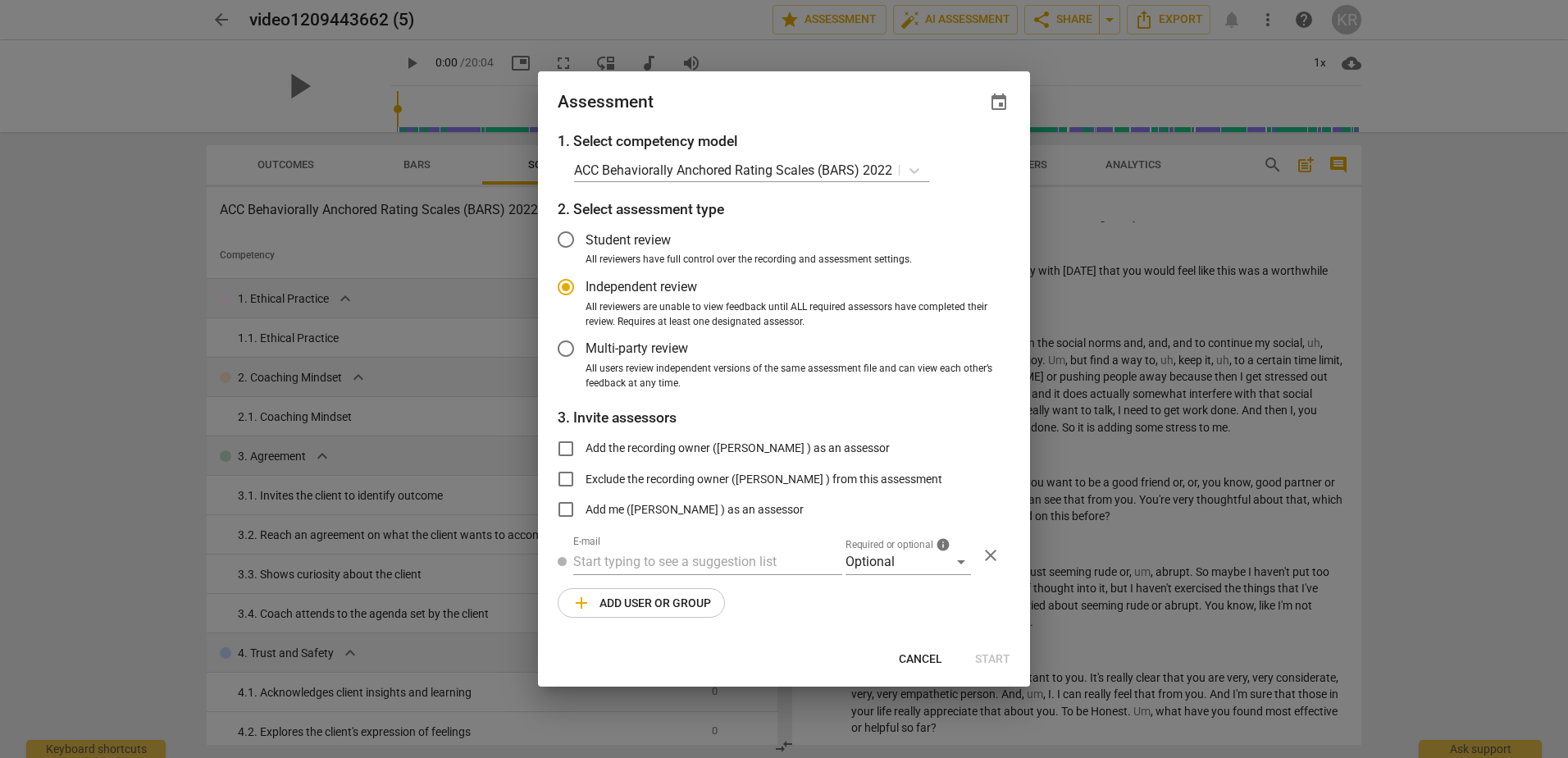
click at [923, 654] on span "Cancel" at bounding box center [921, 660] width 44 height 17
radio input "false"
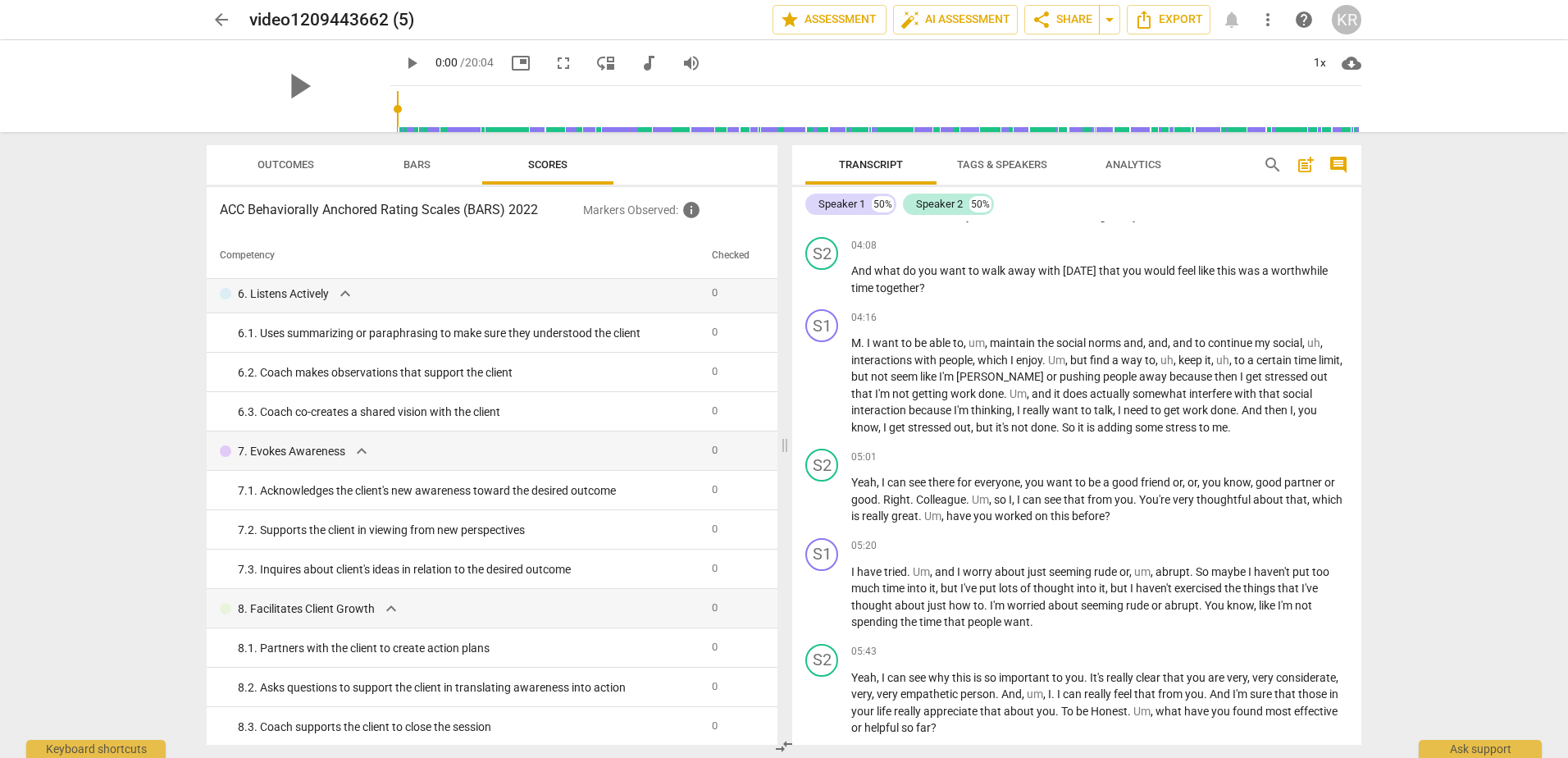
scroll to position [677, 0]
click at [308, 163] on span "Outcomes" at bounding box center [285, 164] width 57 height 12
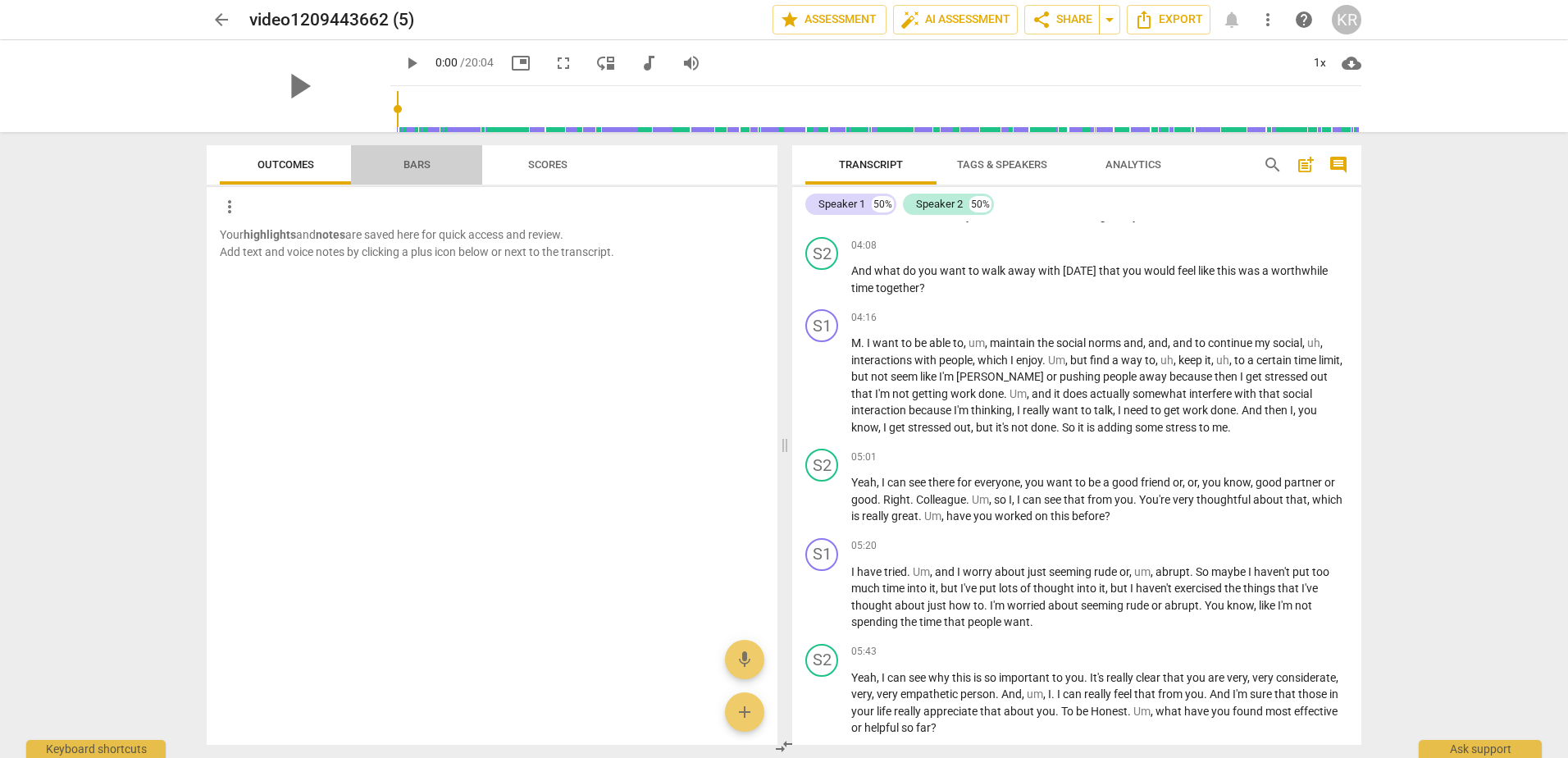
click at [425, 163] on span "Bars" at bounding box center [416, 164] width 27 height 12
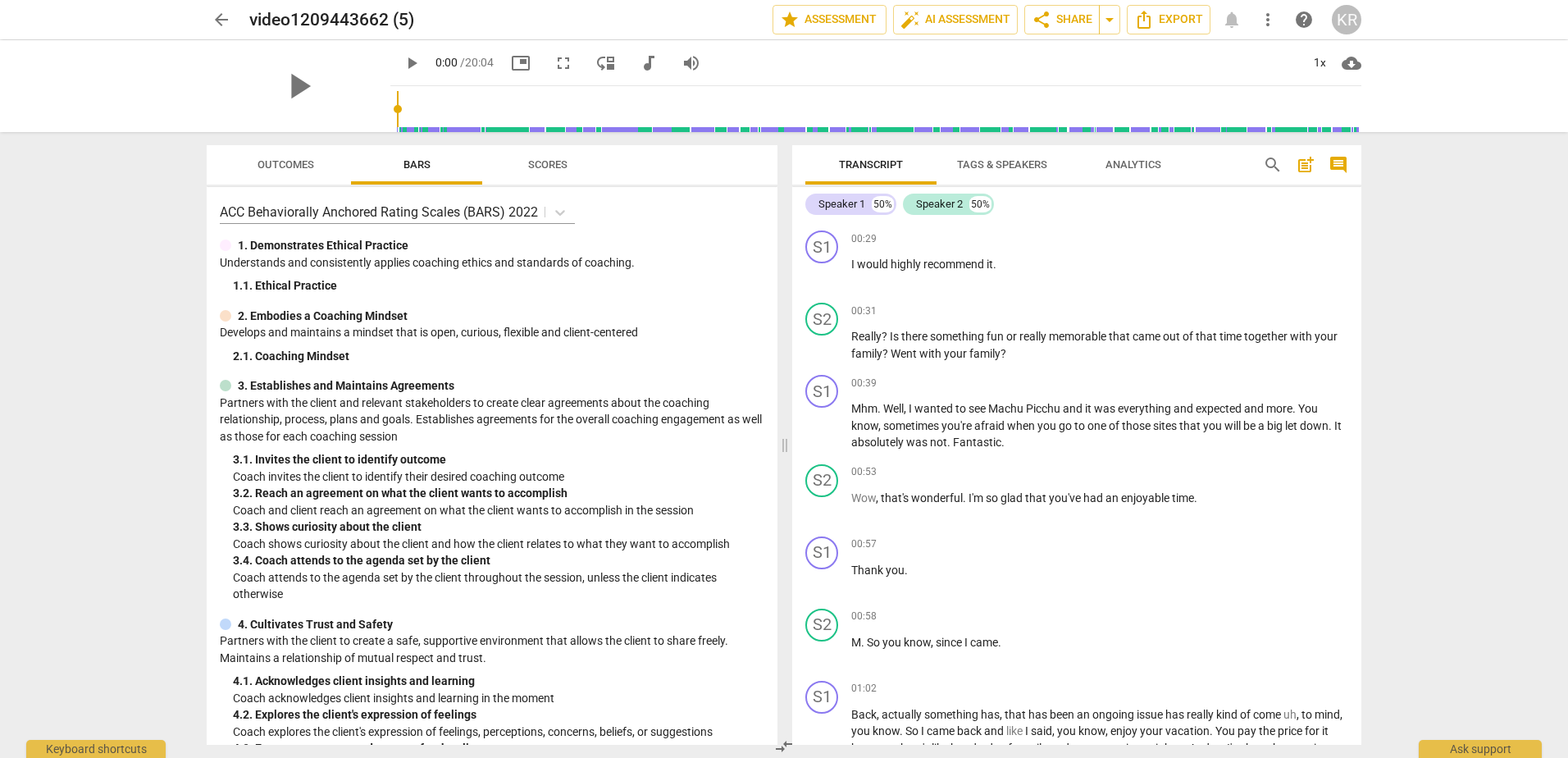
scroll to position [574, 0]
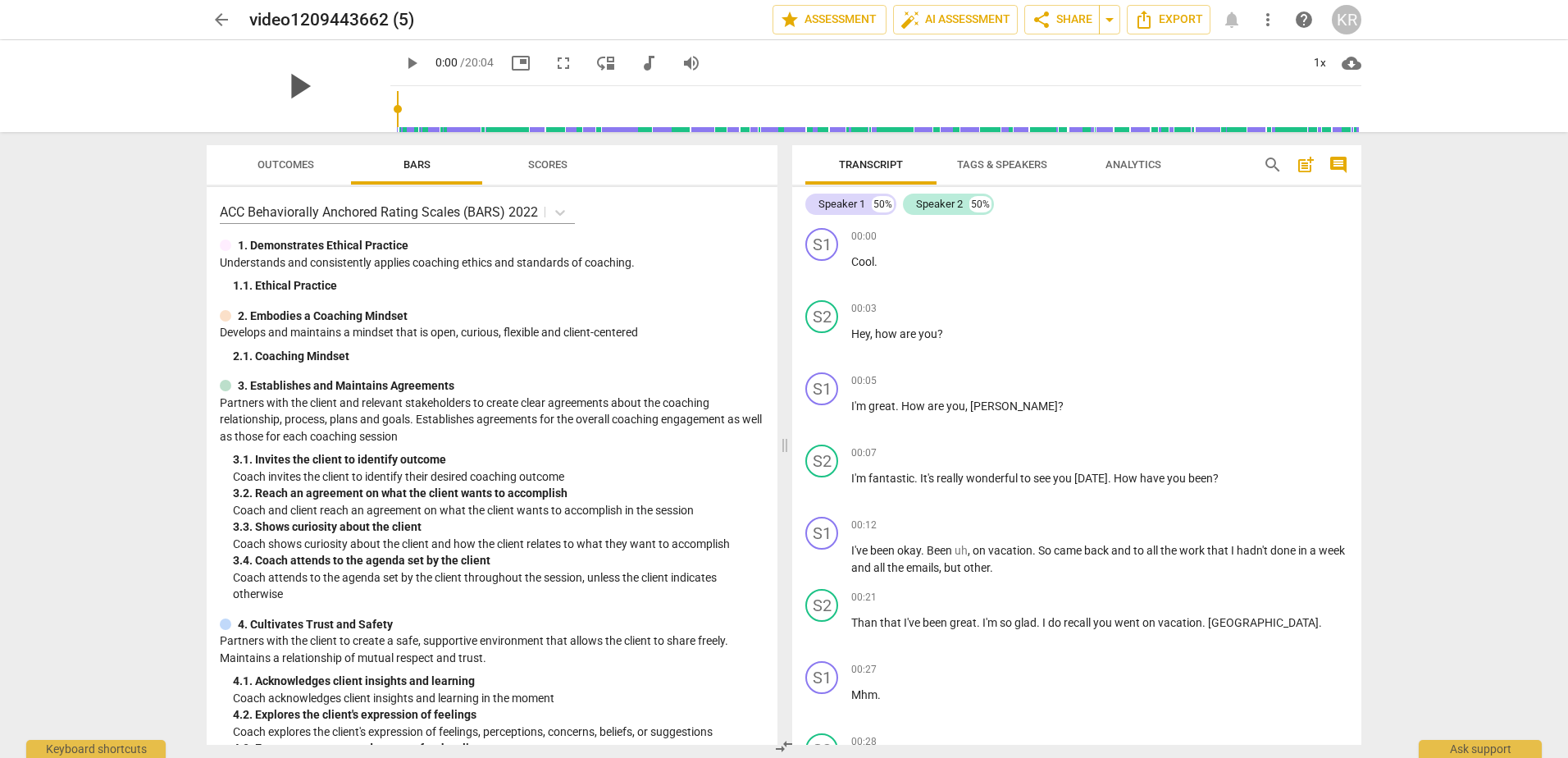
click at [286, 92] on span "play_arrow" at bounding box center [298, 85] width 43 height 43
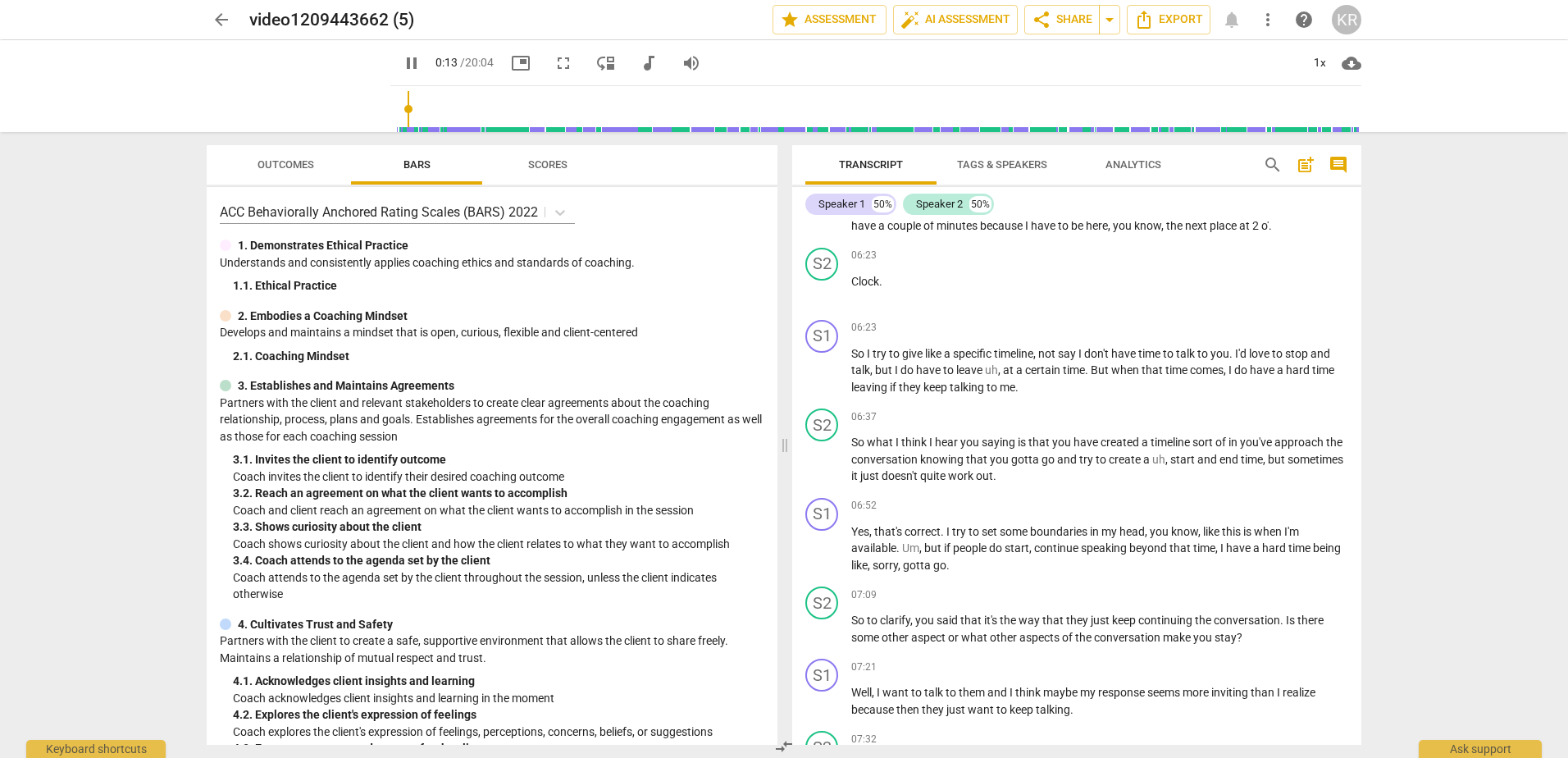
scroll to position [2871, 0]
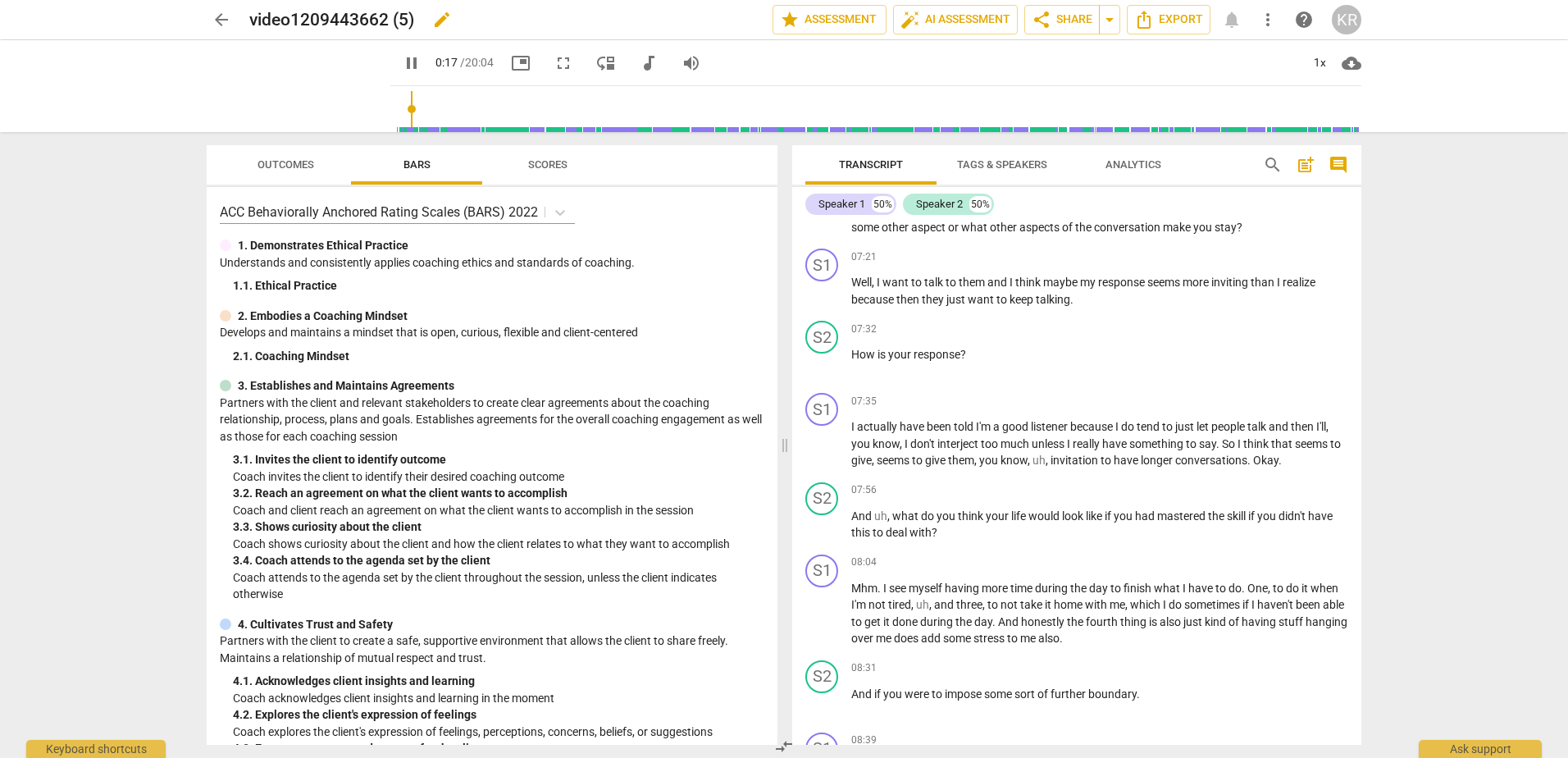
type input "18"
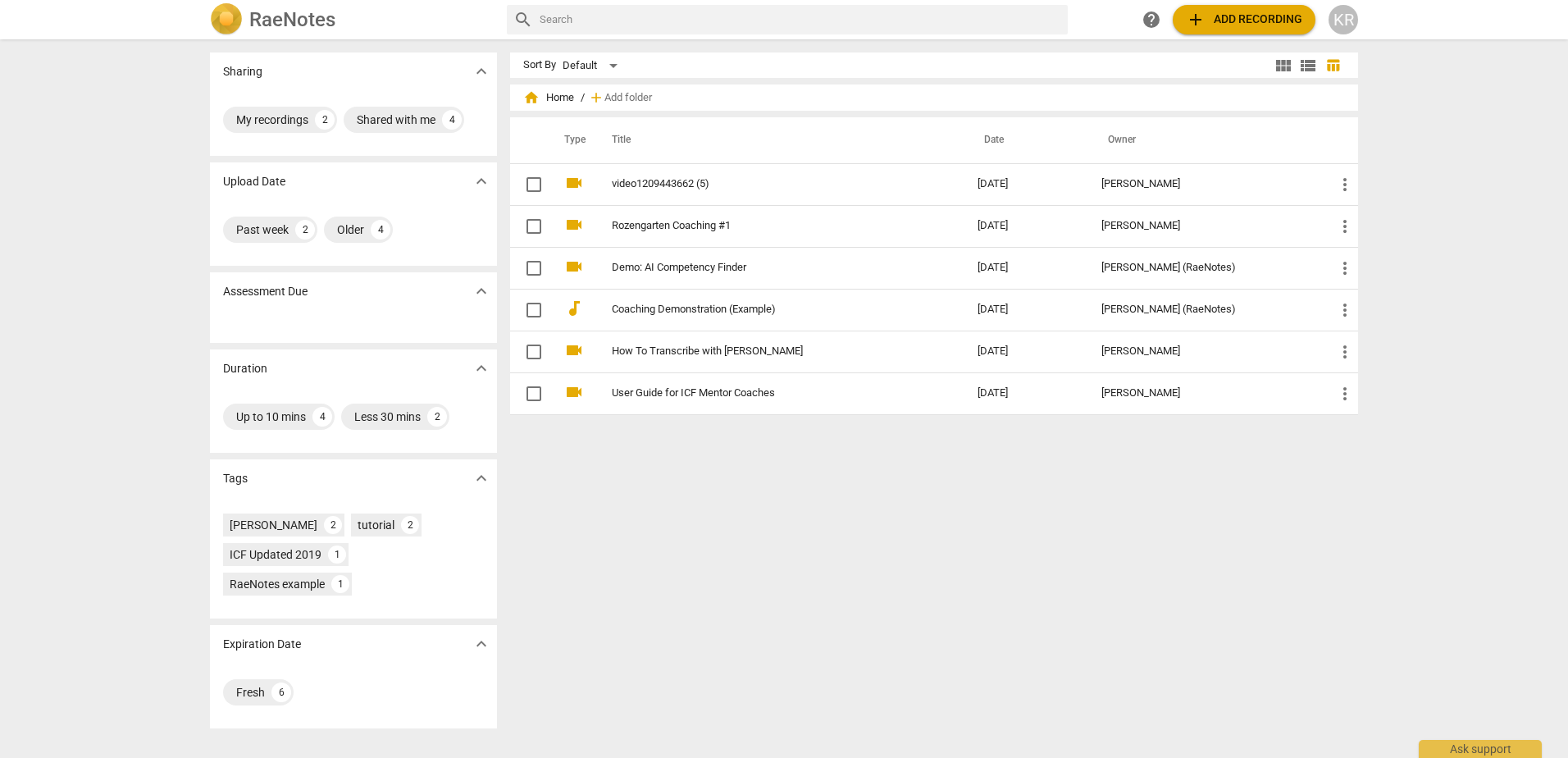
click at [1231, 16] on span "add Add recording" at bounding box center [1243, 20] width 116 height 20
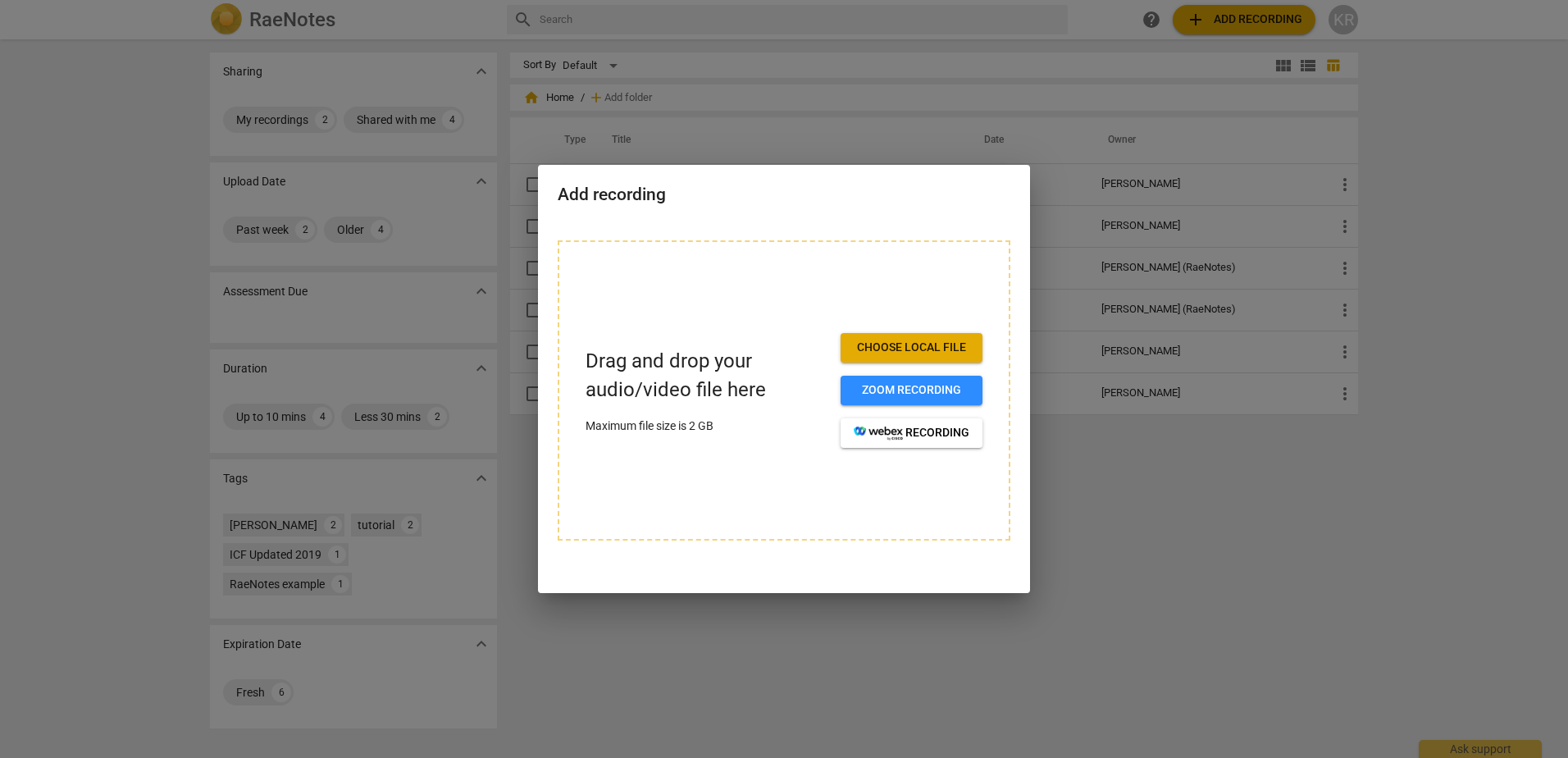
click at [906, 345] on span "Choose local file" at bounding box center [912, 348] width 115 height 17
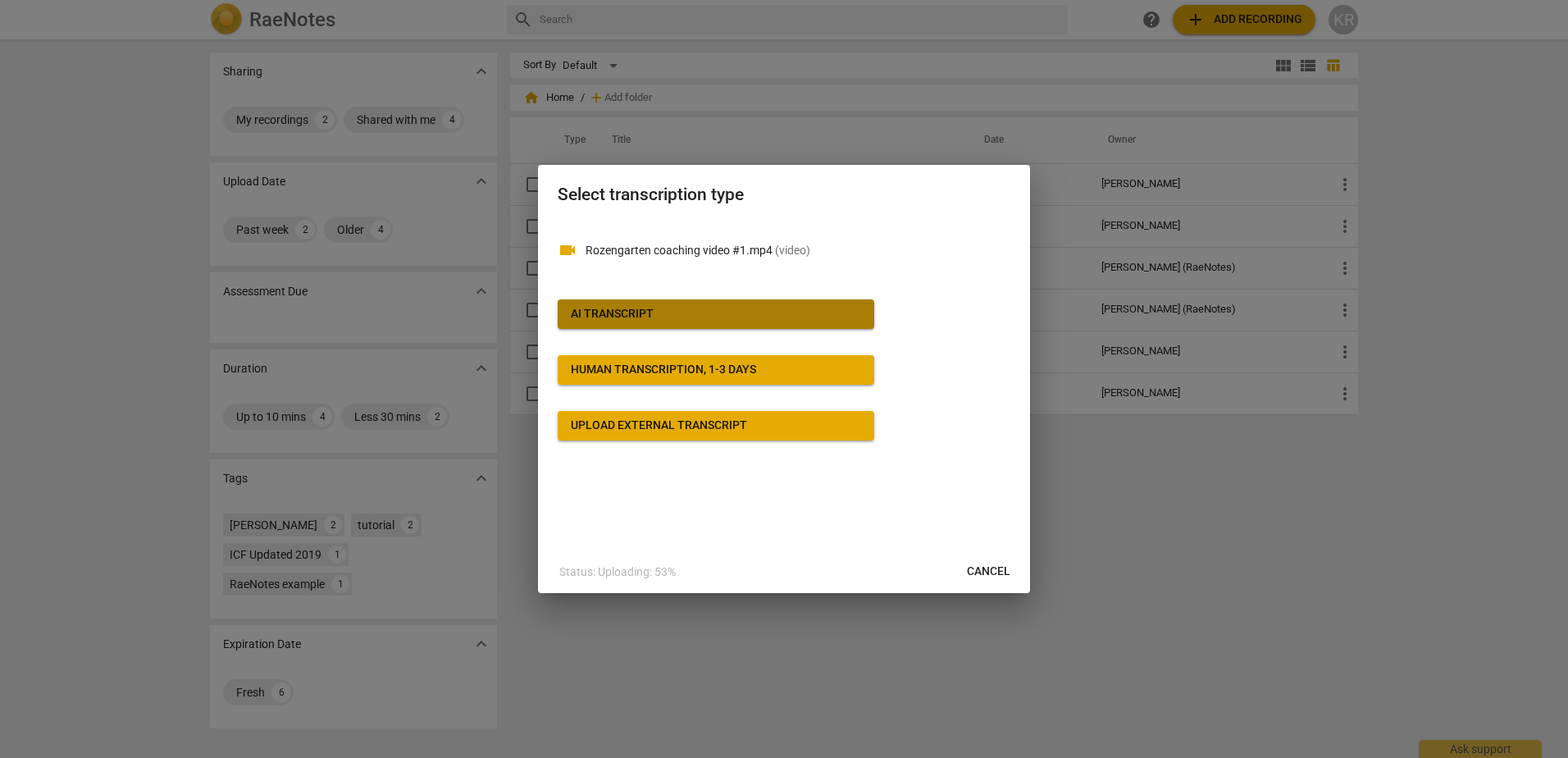
click at [717, 305] on button "AI Transcript" at bounding box center [716, 314] width 317 height 30
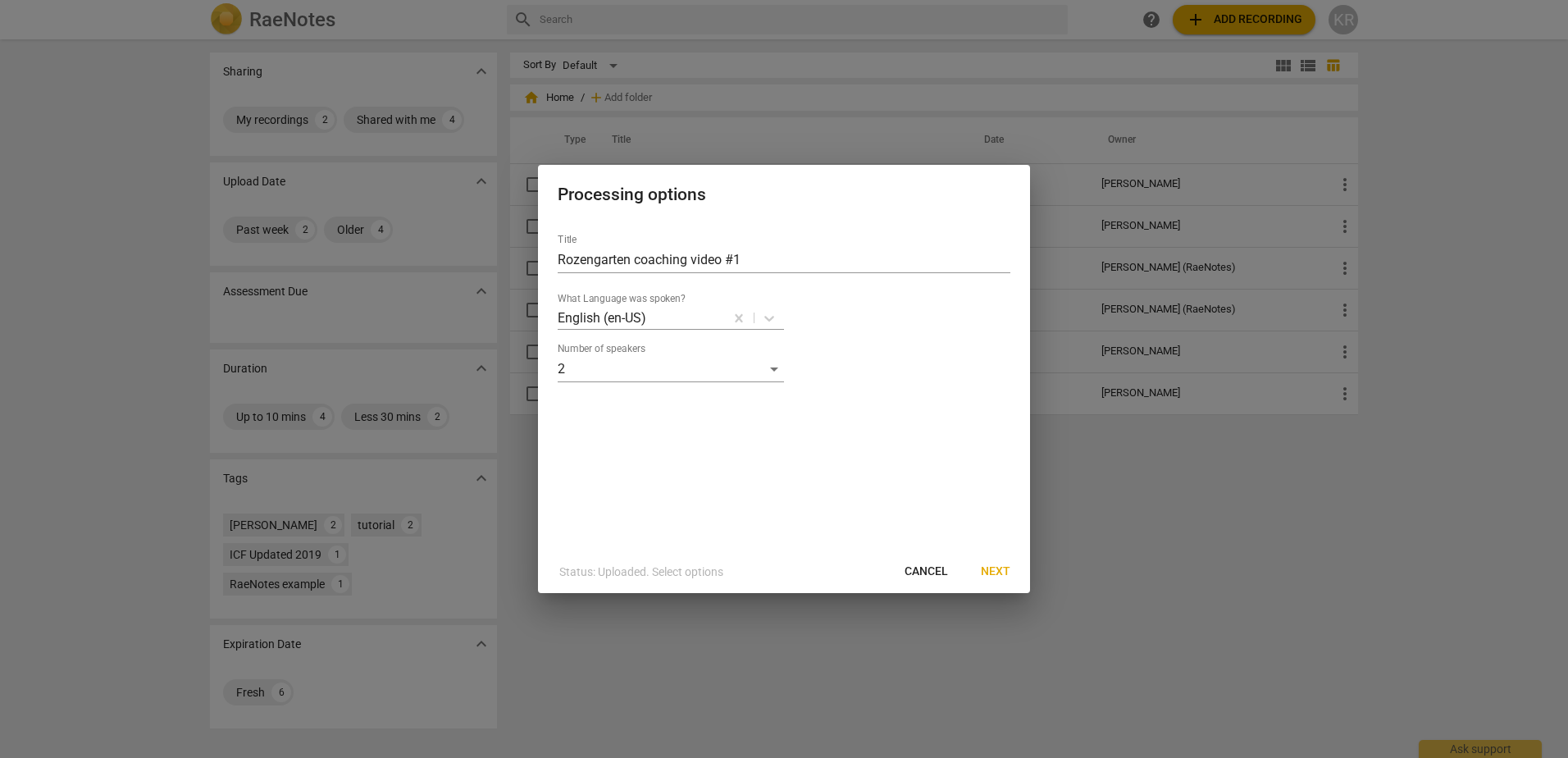
click at [924, 568] on span "Cancel" at bounding box center [927, 571] width 44 height 17
click at [915, 562] on button "Cancel" at bounding box center [927, 572] width 70 height 30
click at [930, 563] on span "Cancel" at bounding box center [927, 571] width 44 height 17
